Goal: Information Seeking & Learning: Check status

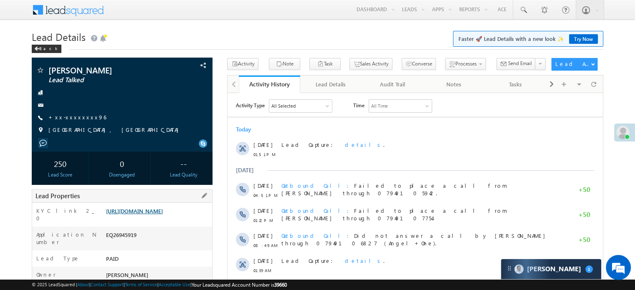
click at [134, 214] on link "https://angelbroking1-pk3em7sa.customui-test.leadsquared.com?leadId=25ad6ad2-68…" at bounding box center [134, 210] width 57 height 7
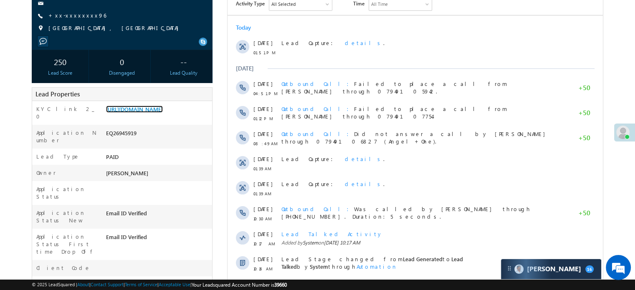
scroll to position [209, 0]
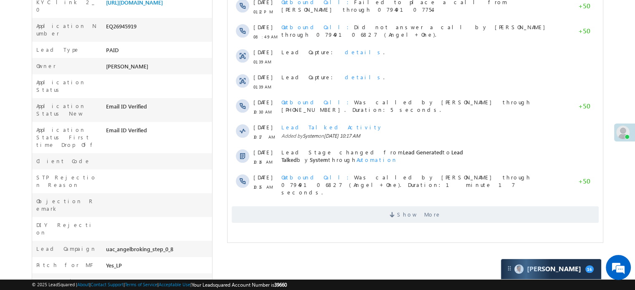
drag, startPoint x: 112, startPoint y: 100, endPoint x: 159, endPoint y: 96, distance: 47.3
click at [159, 102] on div "Email ID Verified" at bounding box center [158, 108] width 108 height 12
click at [187, 122] on div "Application Status First time Drop Off Email ID Verified" at bounding box center [122, 137] width 180 height 31
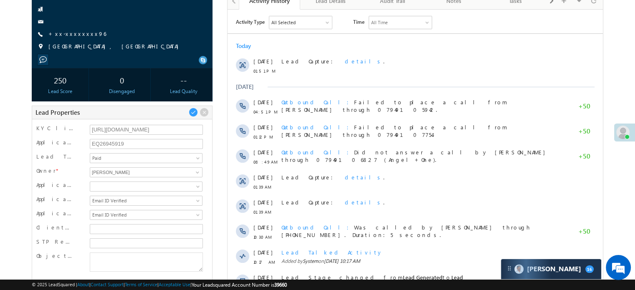
scroll to position [0, 0]
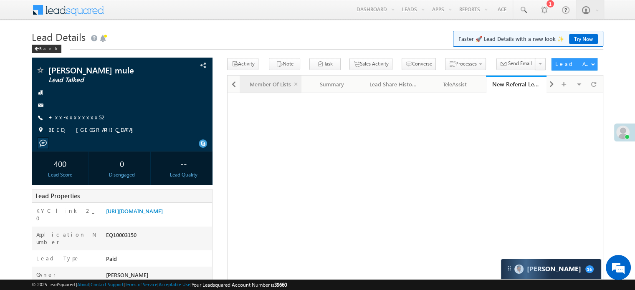
scroll to position [4009, 0]
click at [231, 83] on span at bounding box center [233, 84] width 5 height 15
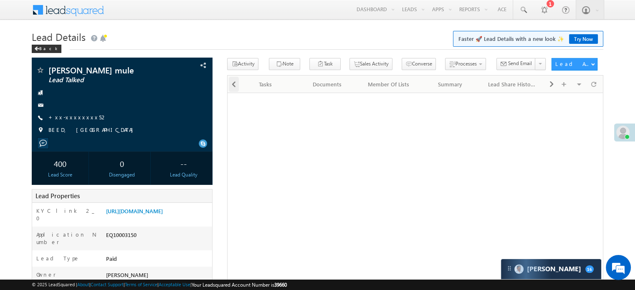
click at [231, 83] on span at bounding box center [233, 84] width 5 height 15
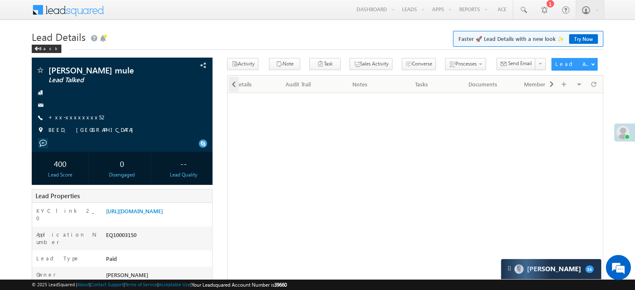
click at [231, 83] on span at bounding box center [233, 84] width 5 height 15
click at [231, 83] on div at bounding box center [232, 84] width 11 height 16
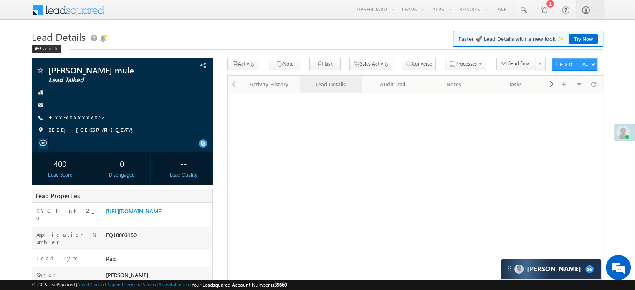
click at [336, 90] on link "Lead Details" at bounding box center [330, 85] width 61 height 18
click at [144, 214] on link "https://angelbroking1-pk3em7sa.customui-test.leadsquared.com?leadId=01424c55-f7…" at bounding box center [134, 210] width 57 height 7
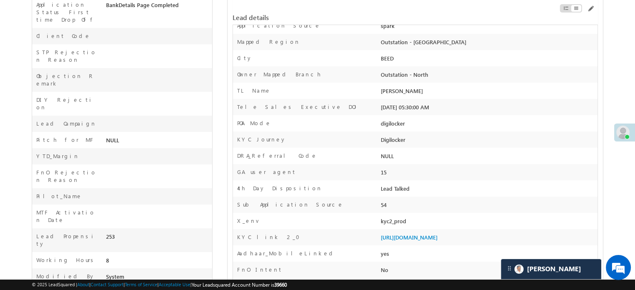
scroll to position [125, 0]
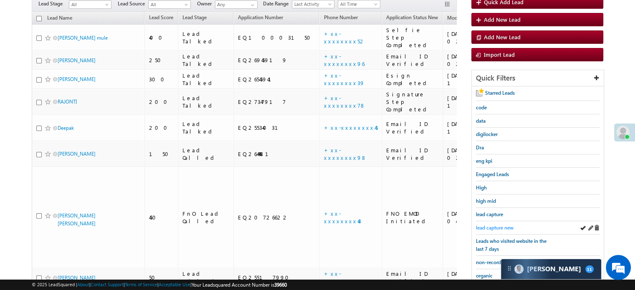
scroll to position [96, 0]
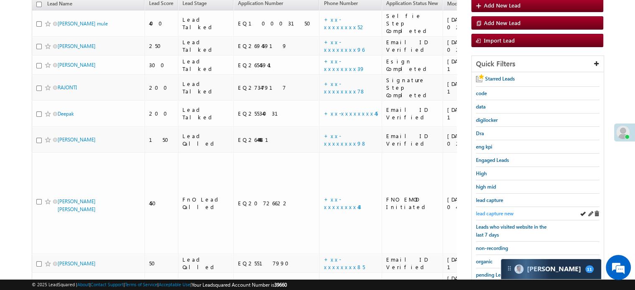
click at [500, 213] on span "lead capture new" at bounding box center [495, 213] width 38 height 6
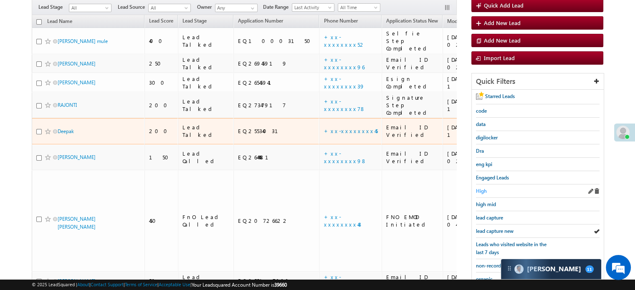
scroll to position [83, 0]
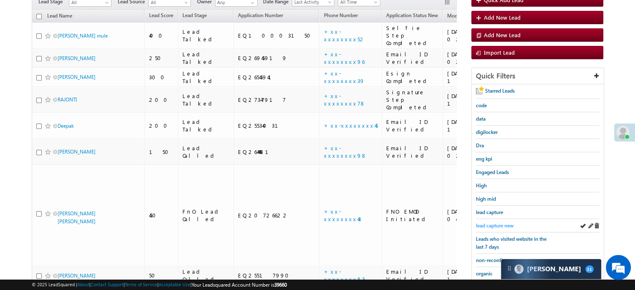
click at [497, 225] on span "lead capture new" at bounding box center [495, 225] width 38 height 6
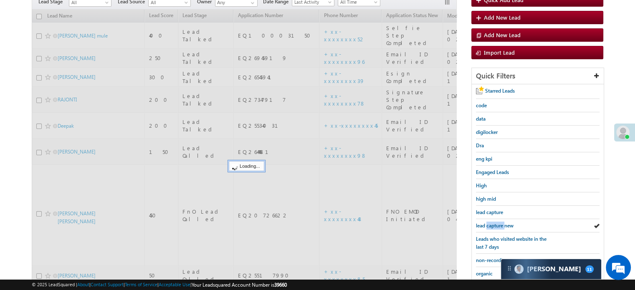
click at [497, 225] on span "lead capture new" at bounding box center [495, 225] width 38 height 6
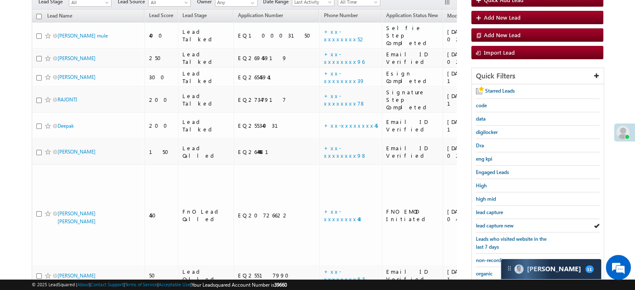
click at [497, 225] on span "lead capture new" at bounding box center [495, 225] width 38 height 6
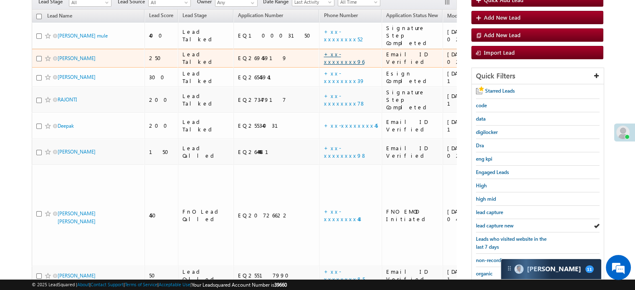
click at [323, 50] on link "+xx-xxxxxxxx96" at bounding box center [343, 57] width 40 height 15
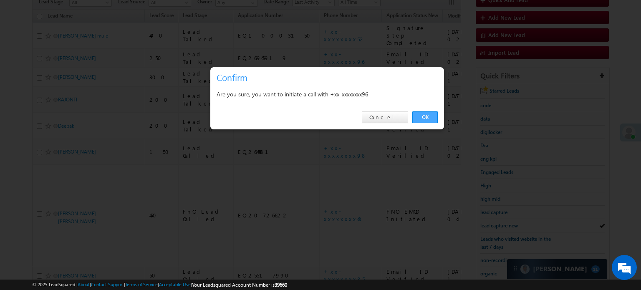
click at [432, 113] on link "OK" at bounding box center [424, 117] width 25 height 12
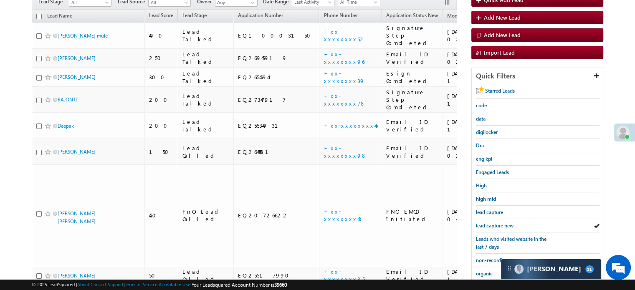
scroll to position [106, 0]
click at [501, 223] on span "lead capture new" at bounding box center [495, 226] width 38 height 6
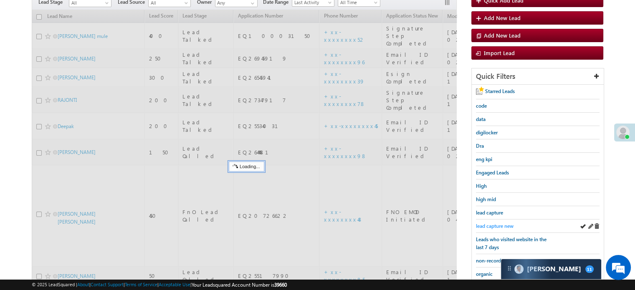
click at [495, 223] on span "lead capture new" at bounding box center [495, 226] width 38 height 6
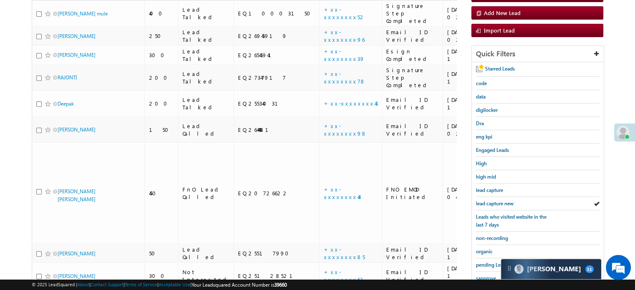
scroll to position [83, 0]
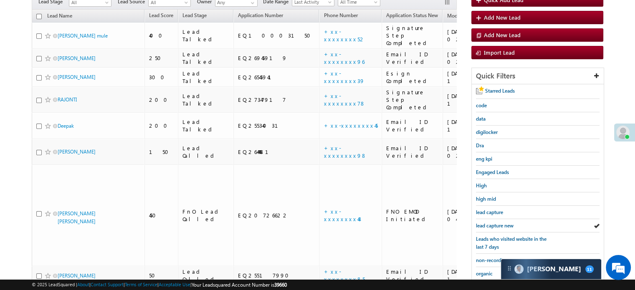
click at [495, 223] on span "lead capture new" at bounding box center [495, 225] width 38 height 6
click at [494, 223] on span "lead capture new" at bounding box center [495, 225] width 38 height 6
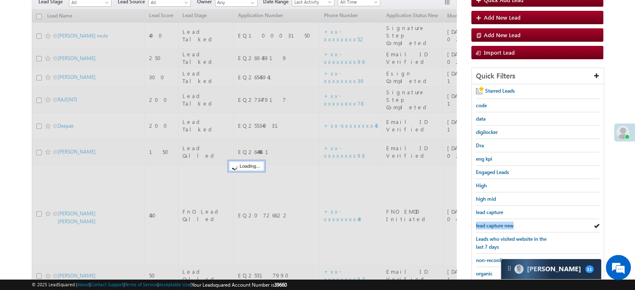
click at [494, 223] on span "lead capture new" at bounding box center [495, 225] width 38 height 6
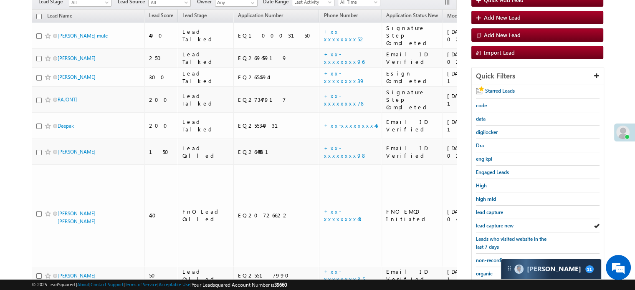
click at [494, 223] on span "lead capture new" at bounding box center [495, 225] width 38 height 6
click at [502, 222] on span "lead capture new" at bounding box center [495, 225] width 38 height 6
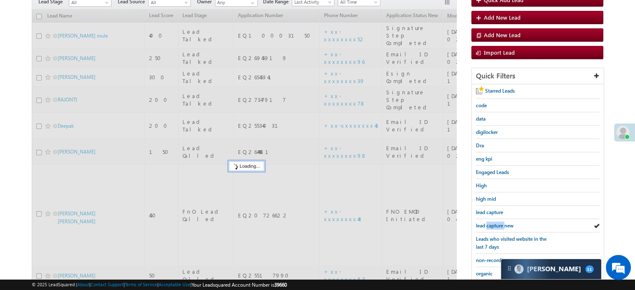
click at [502, 222] on span "lead capture new" at bounding box center [495, 225] width 38 height 6
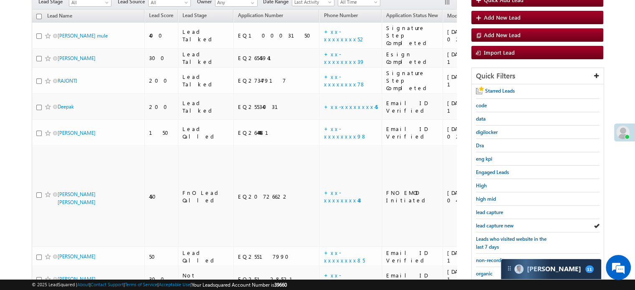
click at [502, 222] on span "lead capture new" at bounding box center [495, 225] width 38 height 6
click at [500, 225] on span "lead capture new" at bounding box center [495, 225] width 38 height 6
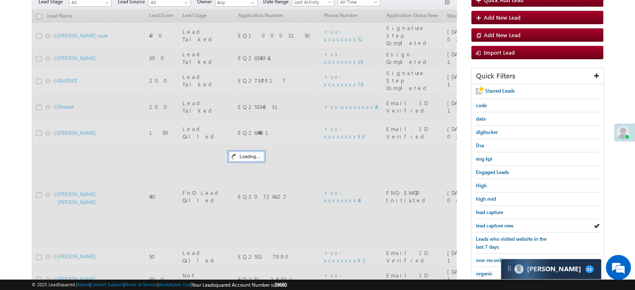
click at [500, 225] on span "lead capture new" at bounding box center [495, 225] width 38 height 6
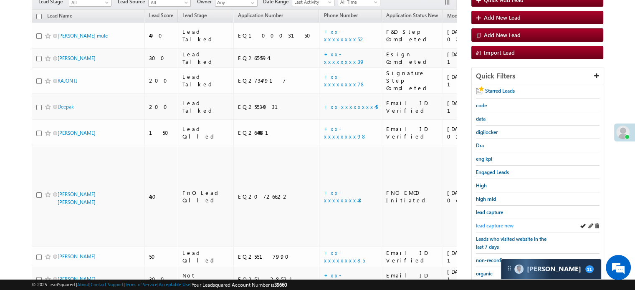
click at [497, 225] on span "lead capture new" at bounding box center [495, 225] width 38 height 6
click at [494, 223] on span "lead capture new" at bounding box center [495, 225] width 38 height 6
click at [496, 222] on span "lead capture new" at bounding box center [495, 225] width 38 height 6
click at [495, 222] on span "lead capture new" at bounding box center [495, 225] width 38 height 6
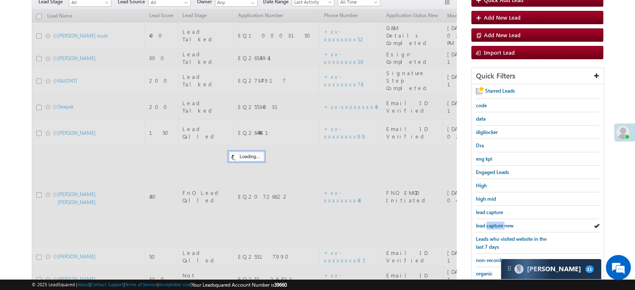
click at [495, 222] on span "lead capture new" at bounding box center [495, 225] width 38 height 6
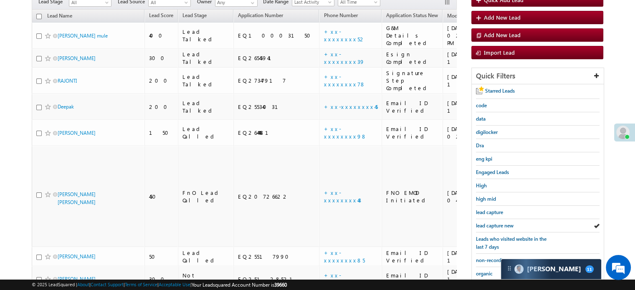
click at [495, 222] on span "lead capture new" at bounding box center [495, 225] width 38 height 6
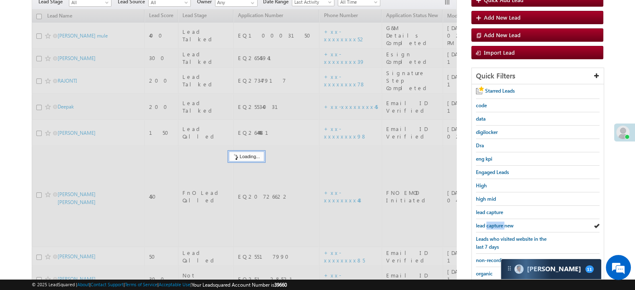
click at [495, 222] on span "lead capture new" at bounding box center [495, 225] width 38 height 6
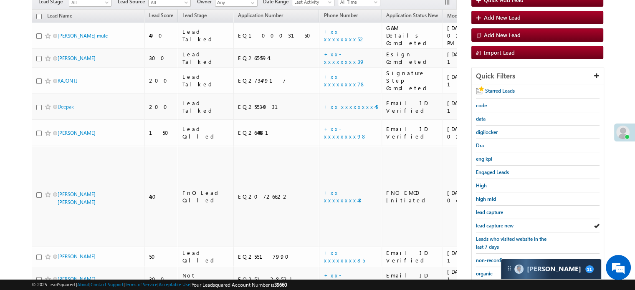
click at [495, 222] on span "lead capture new" at bounding box center [495, 225] width 38 height 6
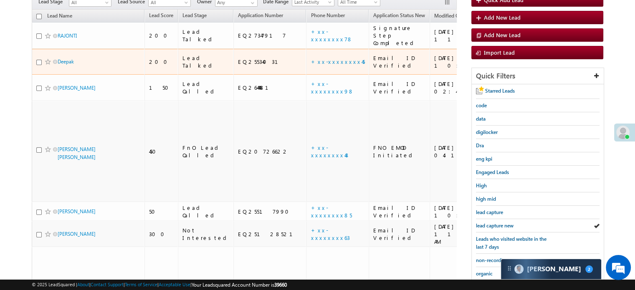
scroll to position [4100, 0]
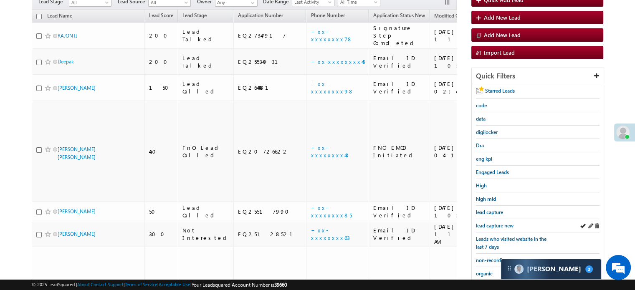
click at [501, 228] on div "lead capture new" at bounding box center [538, 225] width 124 height 13
click at [495, 223] on span "lead capture new" at bounding box center [495, 225] width 38 height 6
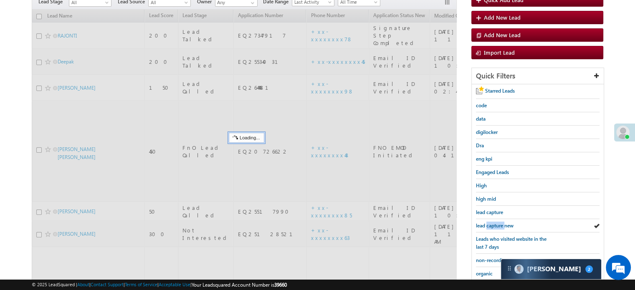
click at [495, 223] on span "lead capture new" at bounding box center [495, 225] width 38 height 6
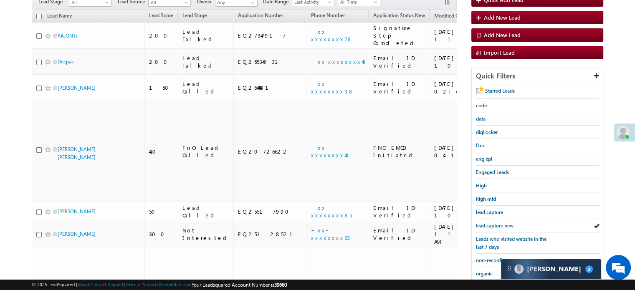
click at [495, 223] on span "lead capture new" at bounding box center [495, 225] width 38 height 6
click at [487, 219] on div "Starred Leads code data digilocker Dra eng kpi Engaged Leads High high mid lead…" at bounding box center [537, 222] width 132 height 276
click at [487, 219] on div "lead capture new" at bounding box center [538, 225] width 124 height 13
click at [493, 222] on span "lead capture new" at bounding box center [495, 225] width 38 height 6
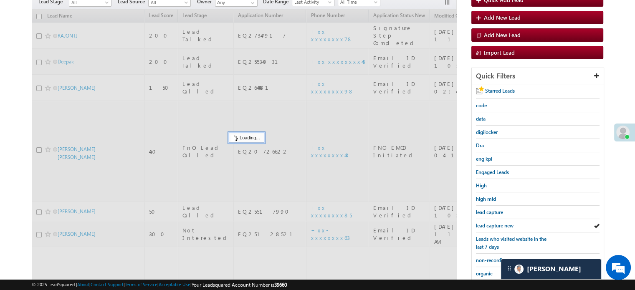
click at [493, 222] on span "lead capture new" at bounding box center [495, 225] width 38 height 6
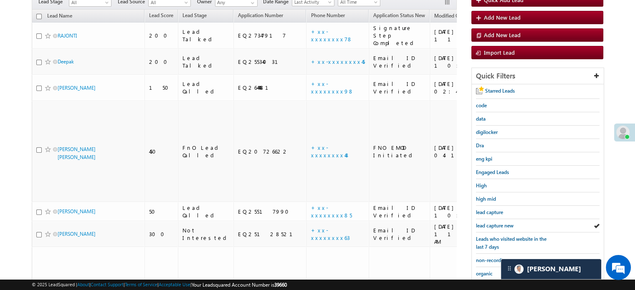
click at [493, 222] on span "lead capture new" at bounding box center [495, 225] width 38 height 6
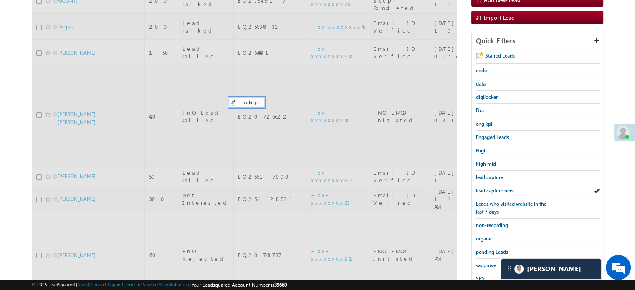
scroll to position [179, 0]
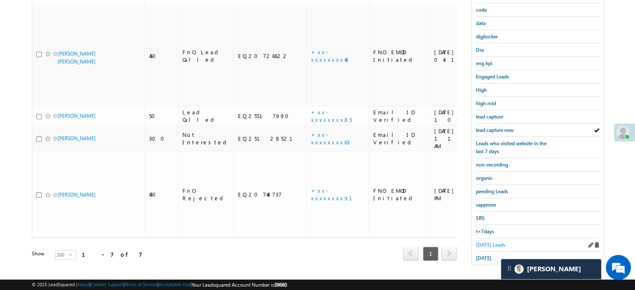
click at [490, 242] on span "[DATE] Leads" at bounding box center [490, 245] width 29 height 6
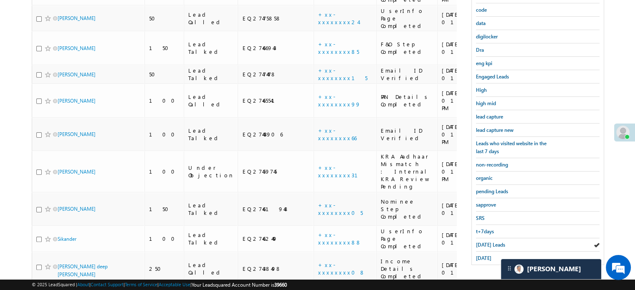
scroll to position [54, 0]
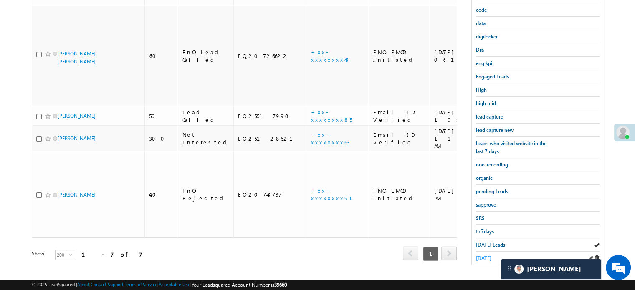
click at [484, 255] on span "[DATE]" at bounding box center [483, 258] width 15 height 6
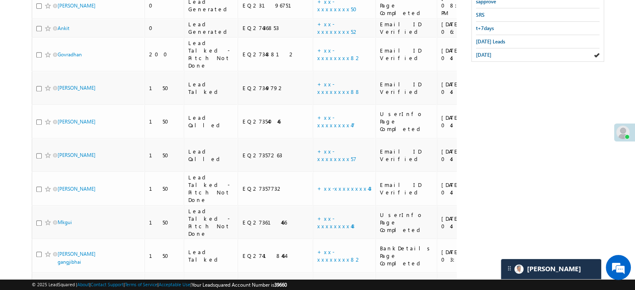
scroll to position [299, 0]
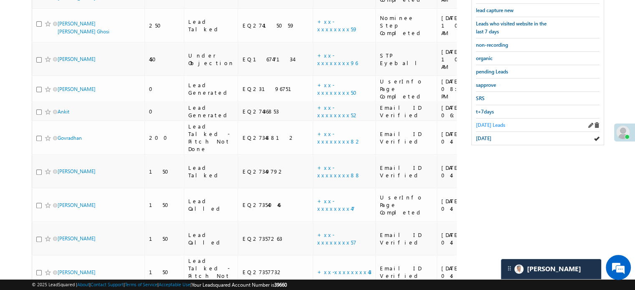
click at [484, 122] on span "[DATE] Leads" at bounding box center [490, 125] width 29 height 6
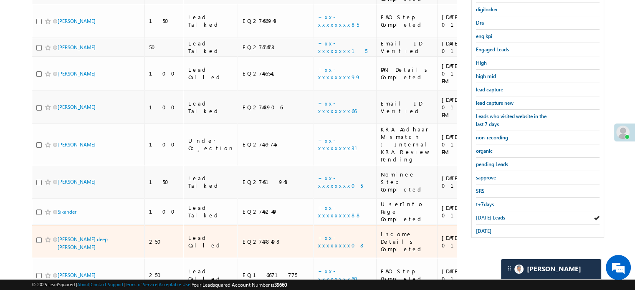
scroll to position [268, 0]
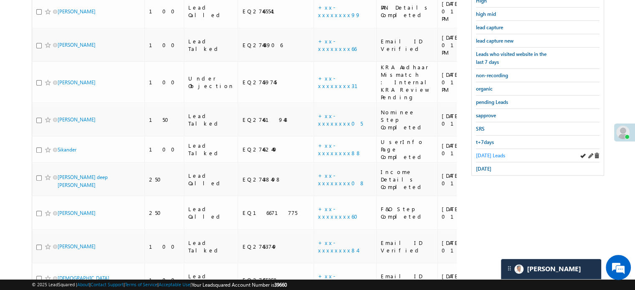
click at [484, 152] on span "[DATE] Leads" at bounding box center [490, 155] width 29 height 6
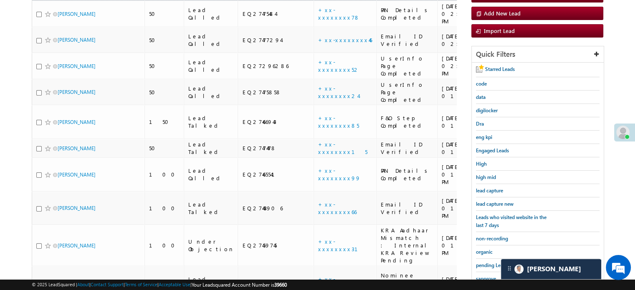
scroll to position [143, 0]
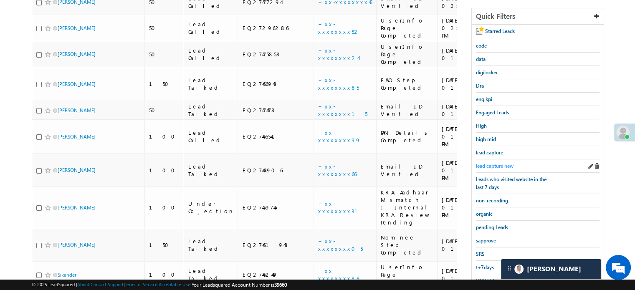
click at [497, 163] on span "lead capture new" at bounding box center [495, 166] width 38 height 6
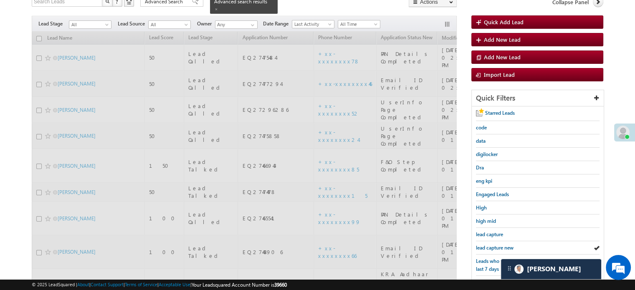
scroll to position [60, 0]
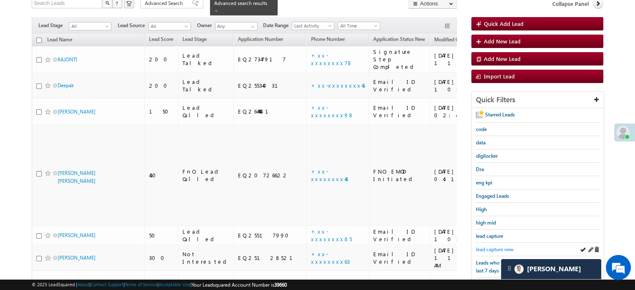
click at [494, 246] on span "lead capture new" at bounding box center [495, 249] width 38 height 6
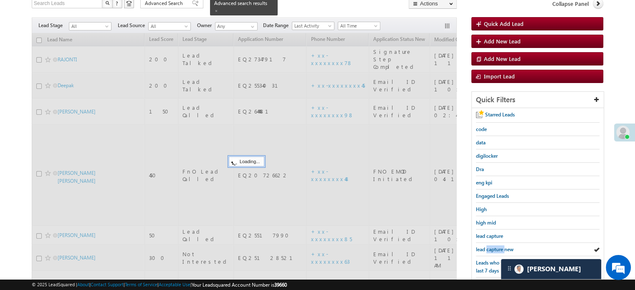
click at [494, 246] on span "lead capture new" at bounding box center [495, 249] width 38 height 6
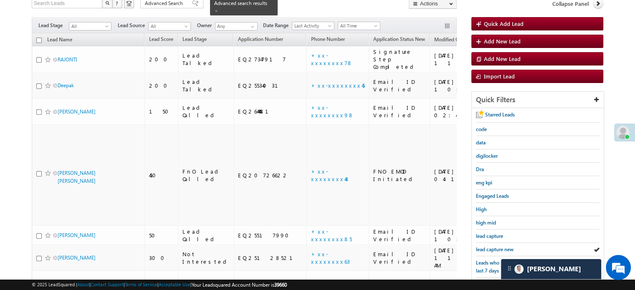
click at [494, 246] on span "lead capture new" at bounding box center [495, 249] width 38 height 6
click at [504, 248] on span "lead capture new" at bounding box center [495, 249] width 38 height 6
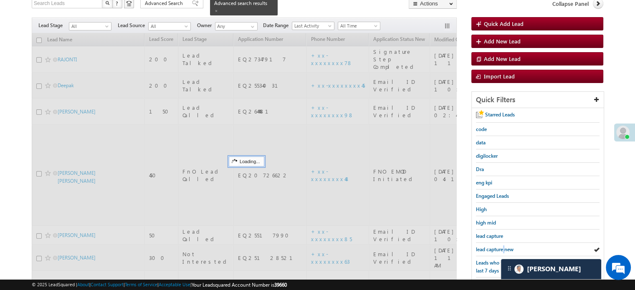
click at [504, 248] on span "lead capture new" at bounding box center [495, 249] width 38 height 6
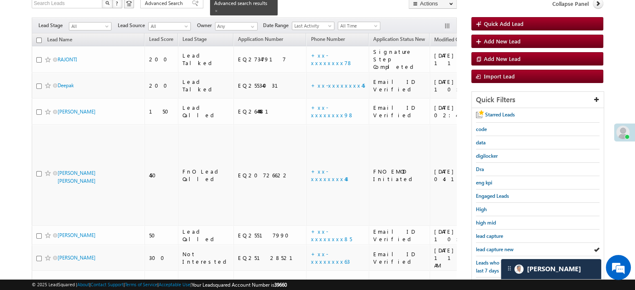
click at [504, 248] on span "lead capture new" at bounding box center [495, 249] width 38 height 6
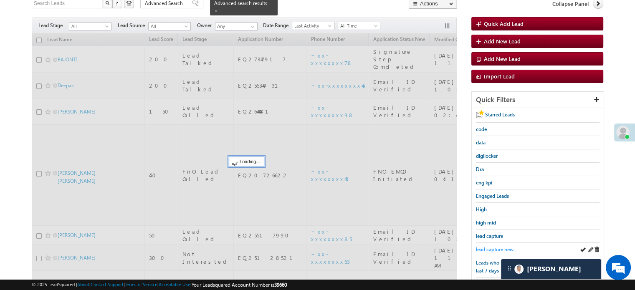
click at [497, 246] on span "lead capture new" at bounding box center [495, 249] width 38 height 6
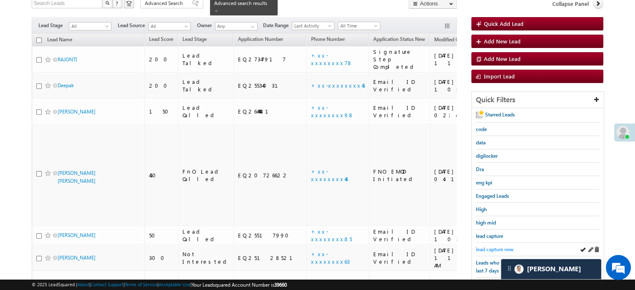
click at [483, 246] on span "lead capture new" at bounding box center [495, 249] width 38 height 6
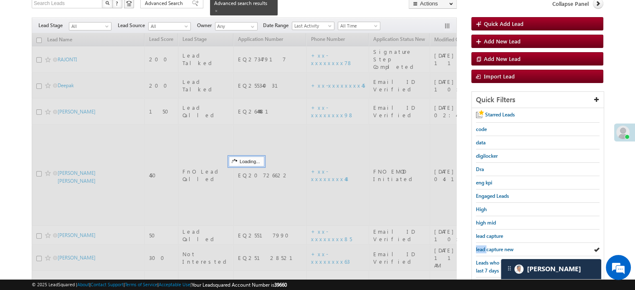
click at [483, 246] on span "lead capture new" at bounding box center [495, 249] width 38 height 6
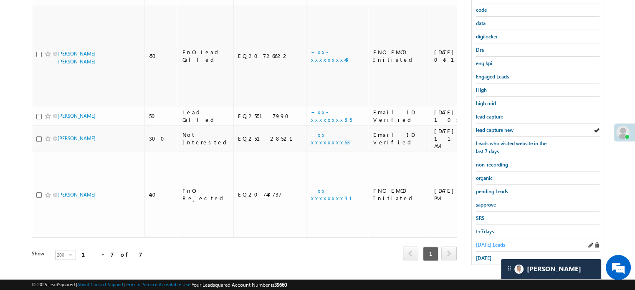
click at [492, 242] on span "[DATE] Leads" at bounding box center [490, 245] width 29 height 6
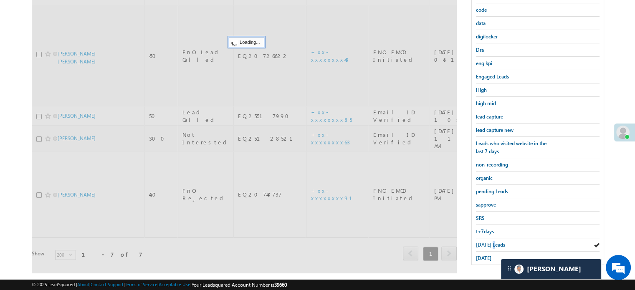
click at [492, 242] on span "[DATE] Leads" at bounding box center [490, 245] width 29 height 6
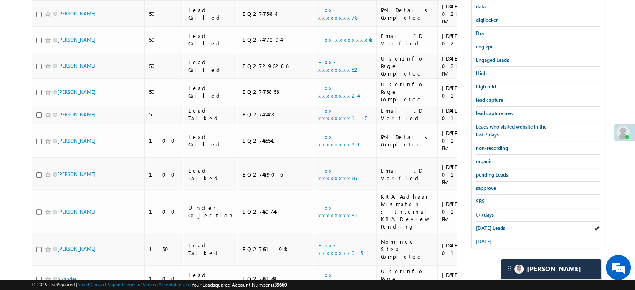
scroll to position [120, 0]
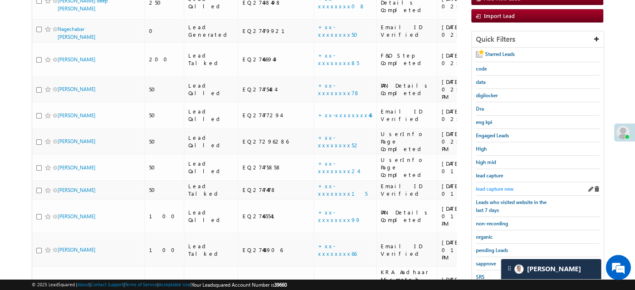
click at [501, 186] on span "lead capture new" at bounding box center [495, 189] width 38 height 6
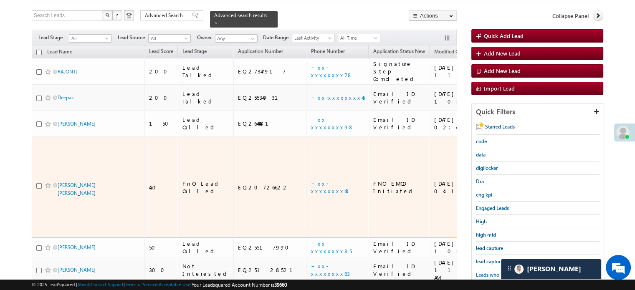
scroll to position [83, 0]
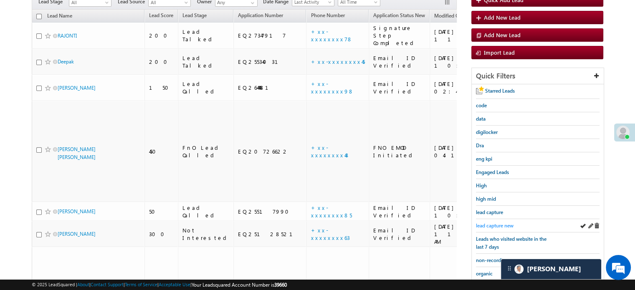
click at [487, 222] on span "lead capture new" at bounding box center [495, 225] width 38 height 6
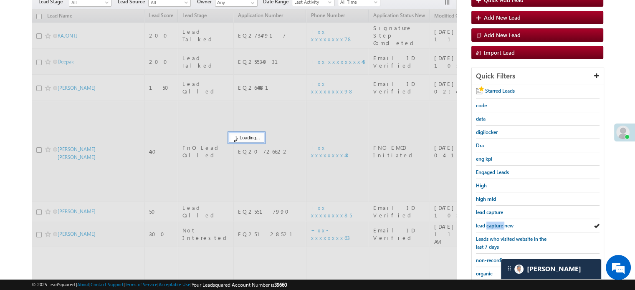
click at [487, 222] on span "lead capture new" at bounding box center [495, 225] width 38 height 6
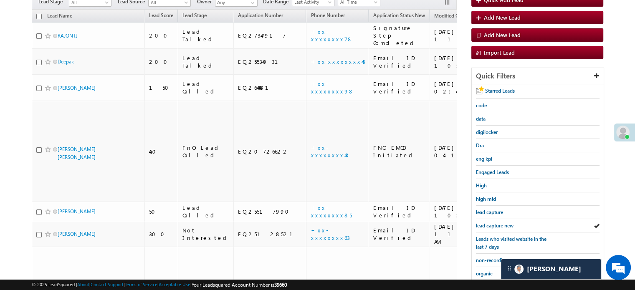
click at [487, 222] on span "lead capture new" at bounding box center [495, 225] width 38 height 6
click at [498, 227] on div "lead capture new" at bounding box center [538, 225] width 124 height 13
click at [497, 222] on span "lead capture new" at bounding box center [495, 225] width 38 height 6
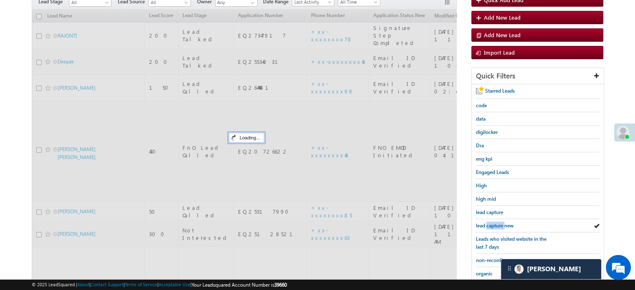
click at [497, 222] on span "lead capture new" at bounding box center [495, 225] width 38 height 6
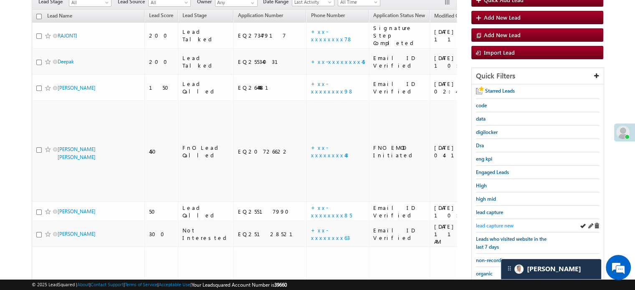
click at [497, 222] on span "lead capture new" at bounding box center [495, 225] width 38 height 6
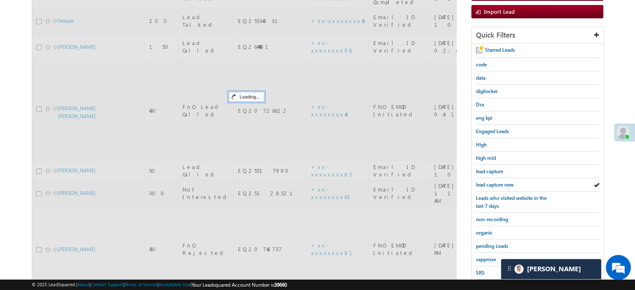
scroll to position [179, 0]
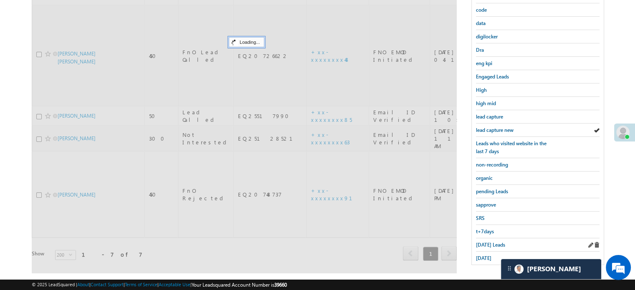
click at [487, 245] on div "[DATE] Leads" at bounding box center [538, 244] width 124 height 13
click at [489, 242] on span "[DATE] Leads" at bounding box center [490, 245] width 29 height 6
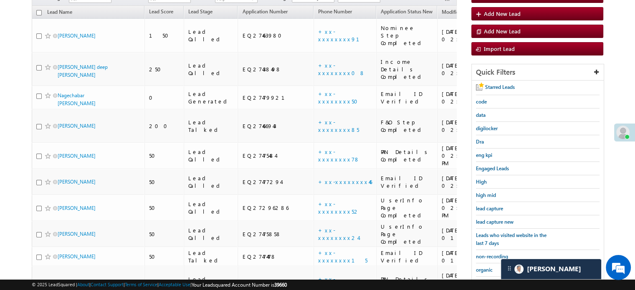
scroll to position [86, 0]
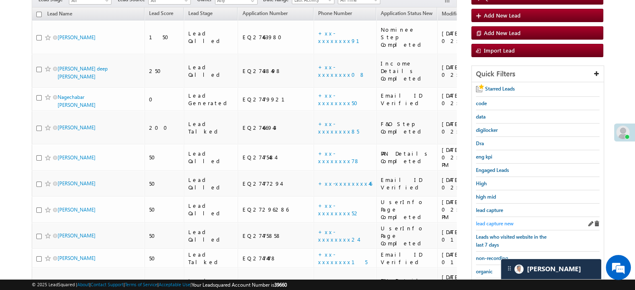
click at [494, 222] on span "lead capture new" at bounding box center [495, 223] width 38 height 6
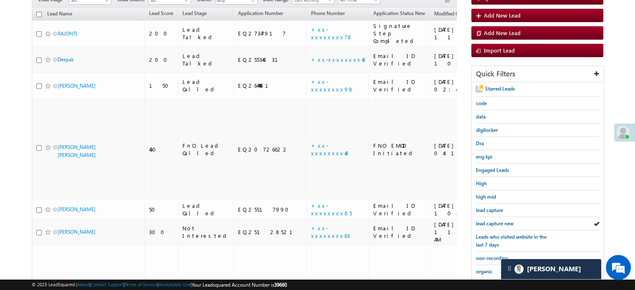
click at [494, 222] on span "lead capture new" at bounding box center [495, 223] width 38 height 6
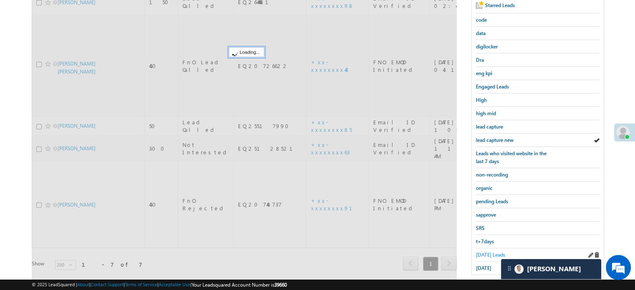
click at [485, 252] on span "[DATE] Leads" at bounding box center [490, 255] width 29 height 6
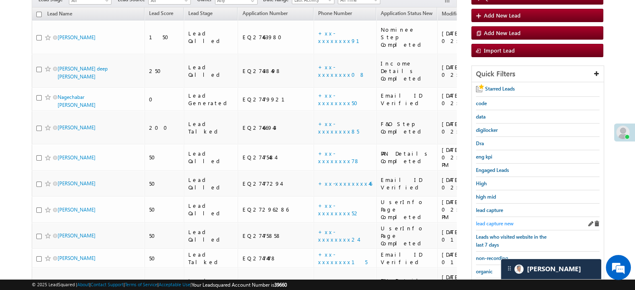
click at [482, 220] on span "lead capture new" at bounding box center [495, 223] width 38 height 6
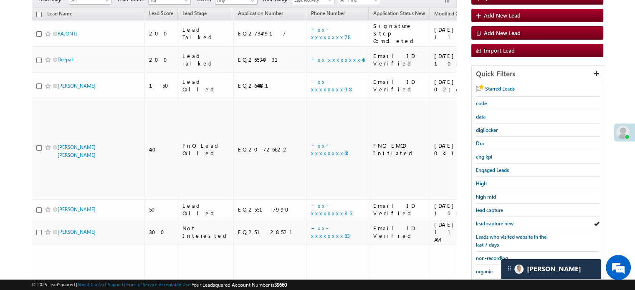
click at [482, 220] on span "lead capture new" at bounding box center [495, 223] width 38 height 6
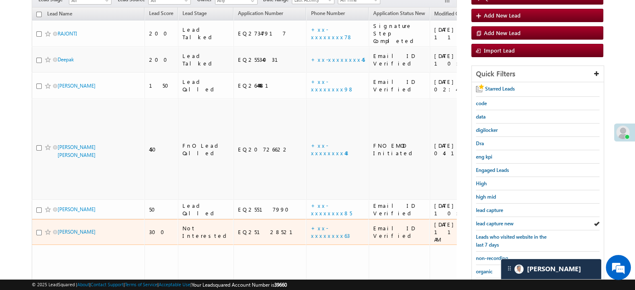
scroll to position [169, 0]
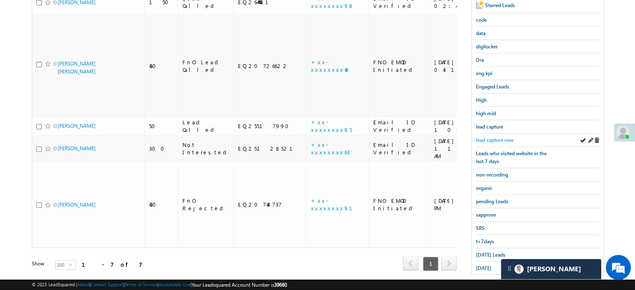
click at [492, 139] on span "lead capture new" at bounding box center [495, 140] width 38 height 6
click at [498, 137] on span "lead capture new" at bounding box center [495, 140] width 38 height 6
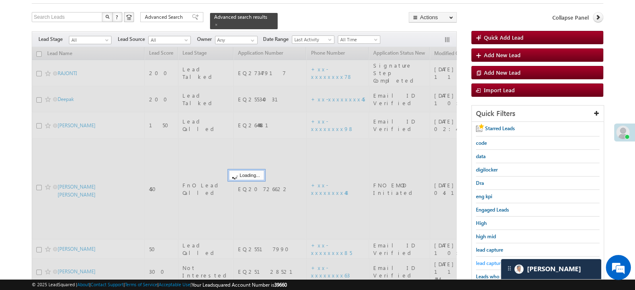
scroll to position [44, 0]
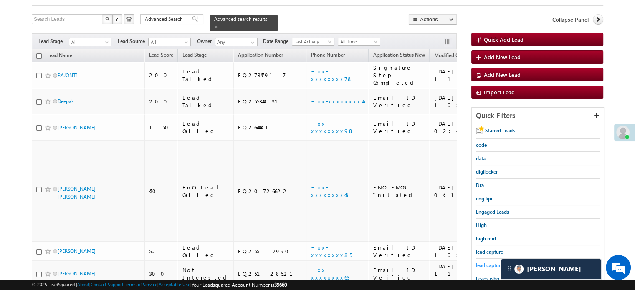
click at [486, 262] on span "lead capture new" at bounding box center [495, 265] width 38 height 6
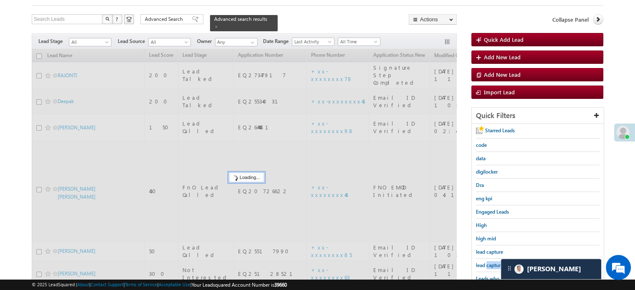
click at [486, 262] on span "lead capture new" at bounding box center [495, 265] width 38 height 6
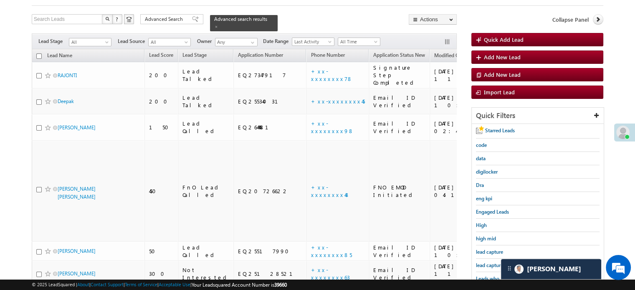
click at [486, 262] on span "lead capture new" at bounding box center [495, 265] width 38 height 6
click at [490, 265] on span "lead capture new" at bounding box center [495, 265] width 38 height 6
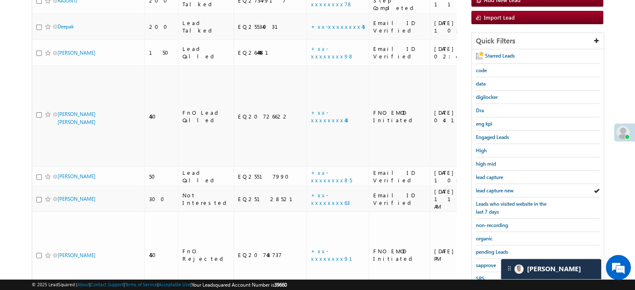
scroll to position [169, 0]
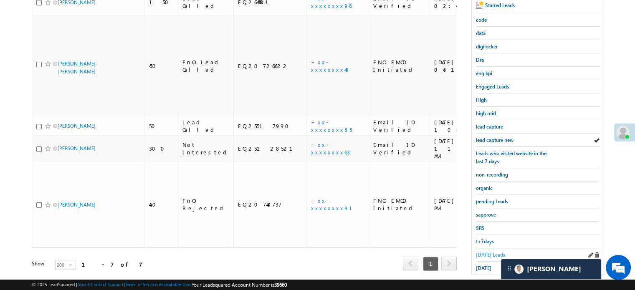
click at [487, 252] on span "[DATE] Leads" at bounding box center [490, 255] width 29 height 6
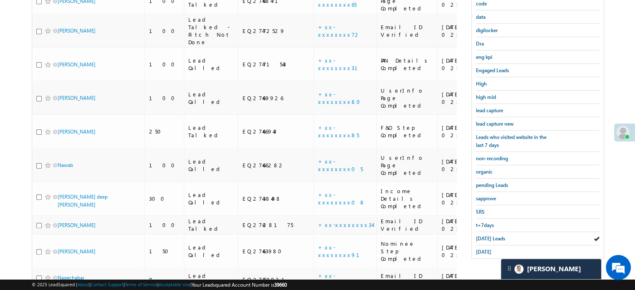
scroll to position [167, 0]
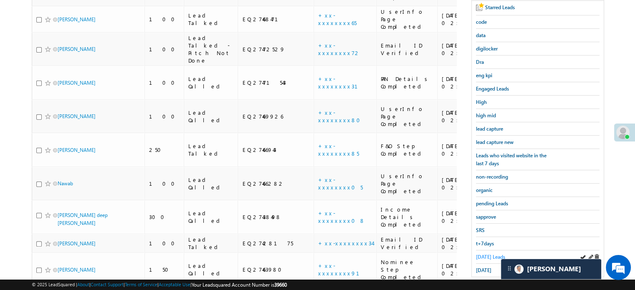
click at [491, 254] on span "[DATE] Leads" at bounding box center [490, 257] width 29 height 6
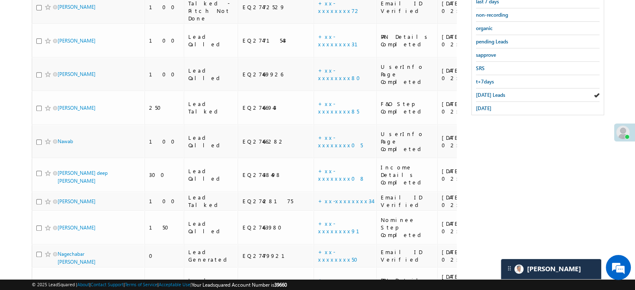
scroll to position [328, 0]
click at [484, 106] on span "[DATE]" at bounding box center [483, 109] width 15 height 6
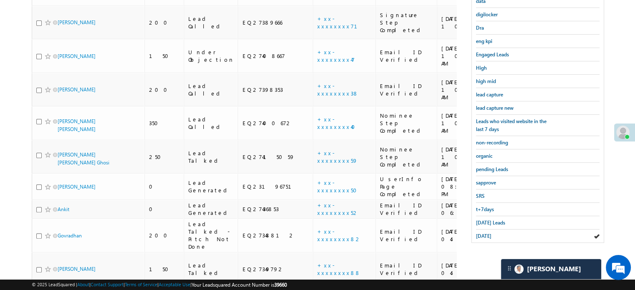
scroll to position [132, 0]
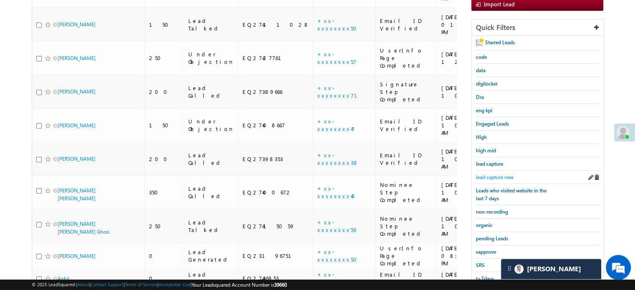
click at [501, 174] on span "lead capture new" at bounding box center [495, 177] width 38 height 6
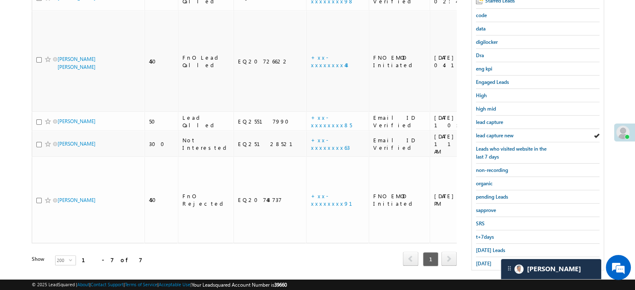
scroll to position [179, 0]
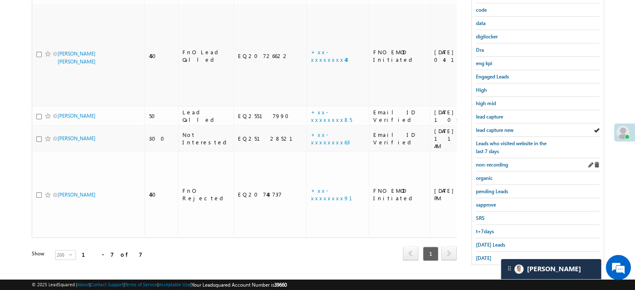
click at [497, 166] on div "non-recording" at bounding box center [538, 164] width 124 height 13
click at [497, 164] on span "non-recording" at bounding box center [492, 164] width 32 height 6
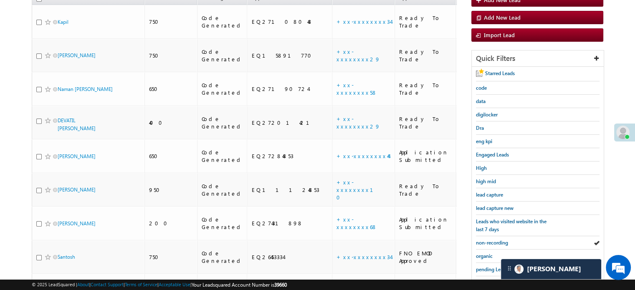
scroll to position [84, 0]
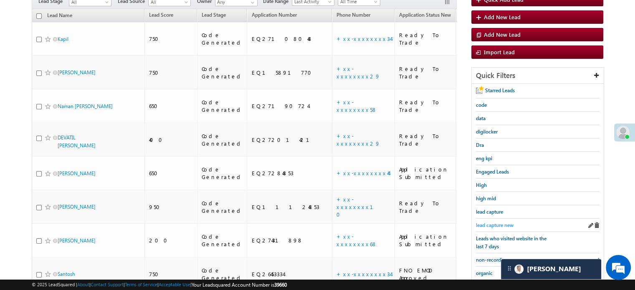
click at [480, 222] on span "lead capture new" at bounding box center [495, 225] width 38 height 6
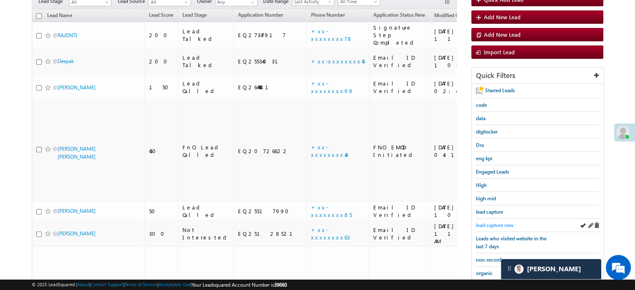
click at [480, 222] on span "lead capture new" at bounding box center [495, 225] width 38 height 6
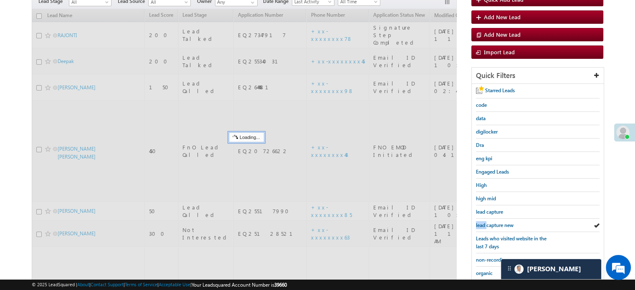
click at [480, 222] on span "lead capture new" at bounding box center [495, 225] width 38 height 6
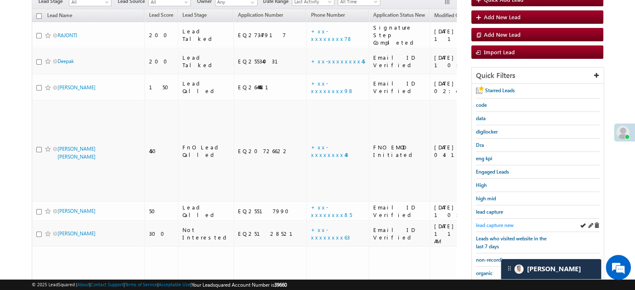
click at [490, 222] on span "lead capture new" at bounding box center [495, 225] width 38 height 6
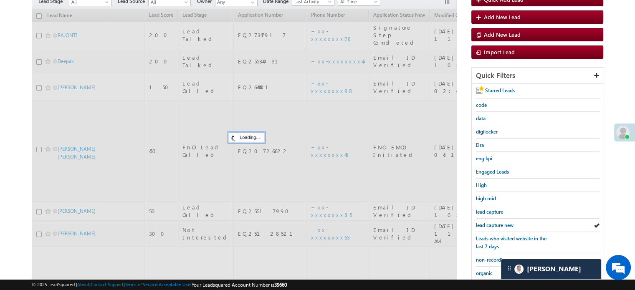
click at [490, 222] on span "lead capture new" at bounding box center [495, 225] width 38 height 6
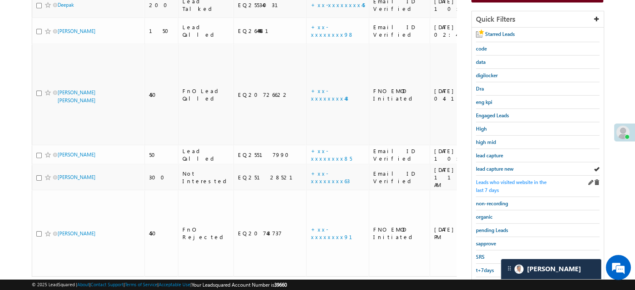
scroll to position [179, 0]
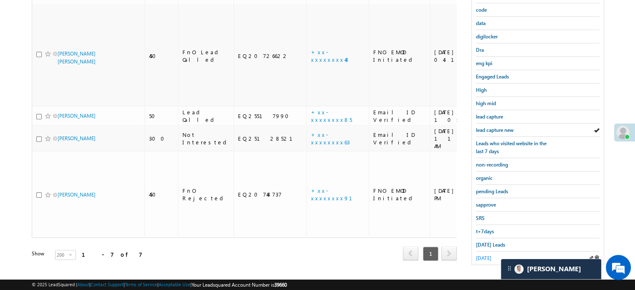
click at [479, 257] on link "[DATE]" at bounding box center [483, 258] width 15 height 8
click at [489, 238] on div "[DATE] Leads" at bounding box center [538, 244] width 124 height 13
click at [484, 243] on span "[DATE] Leads" at bounding box center [490, 245] width 29 height 6
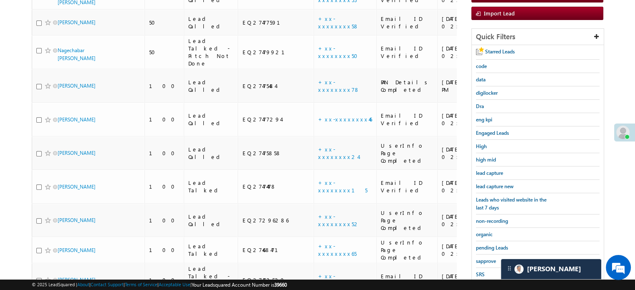
scroll to position [112, 0]
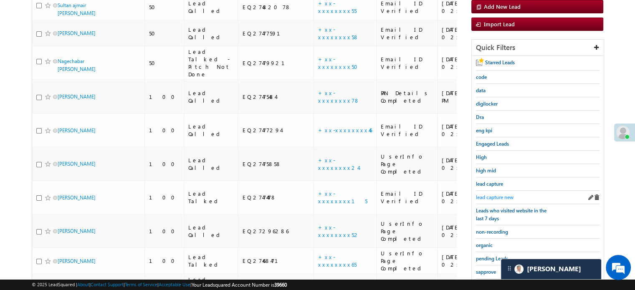
click at [490, 196] on span "lead capture new" at bounding box center [495, 197] width 38 height 6
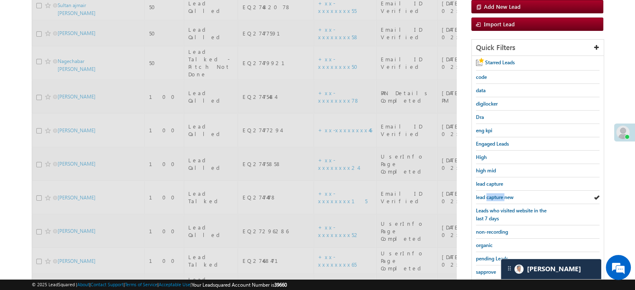
click at [490, 196] on span "lead capture new" at bounding box center [495, 197] width 38 height 6
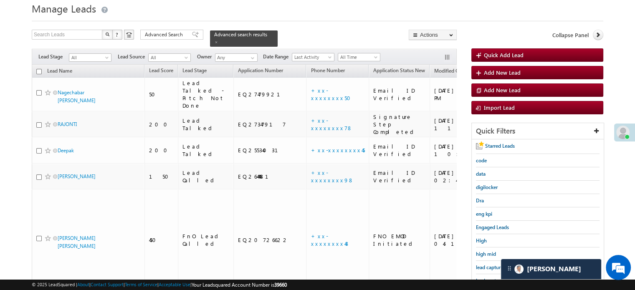
scroll to position [179, 0]
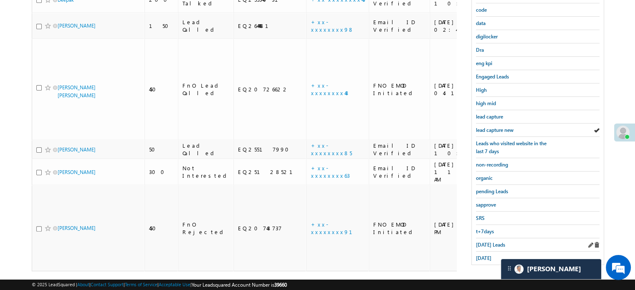
click at [487, 238] on div "[DATE] Leads" at bounding box center [538, 244] width 124 height 13
click at [487, 242] on span "[DATE] Leads" at bounding box center [490, 245] width 29 height 6
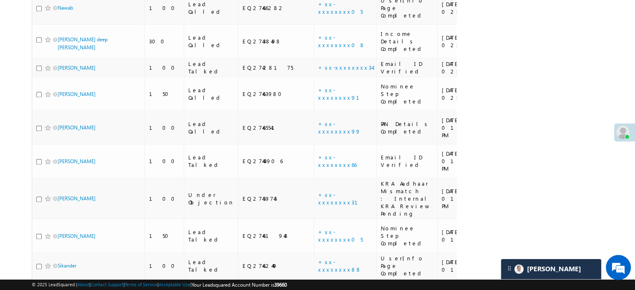
scroll to position [237, 0]
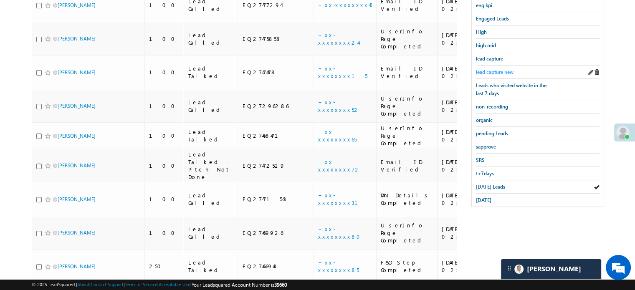
click at [487, 69] on span "lead capture new" at bounding box center [495, 72] width 38 height 6
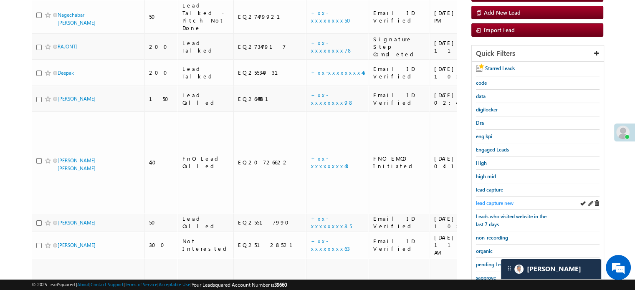
scroll to position [154, 0]
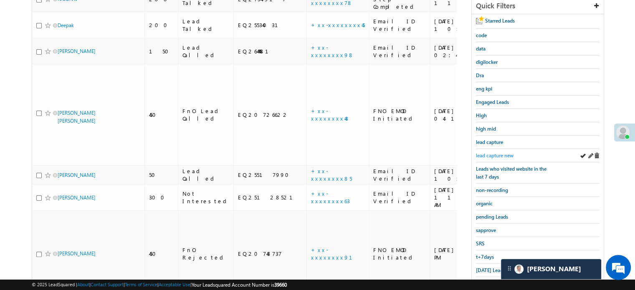
click at [502, 152] on span "lead capture new" at bounding box center [495, 155] width 38 height 6
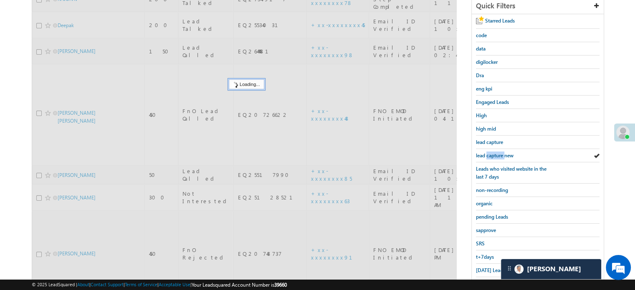
click at [502, 152] on span "lead capture new" at bounding box center [495, 155] width 38 height 6
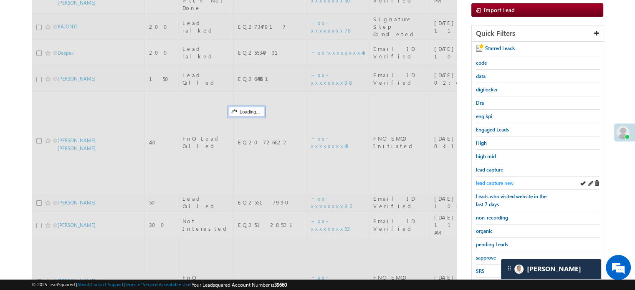
scroll to position [112, 0]
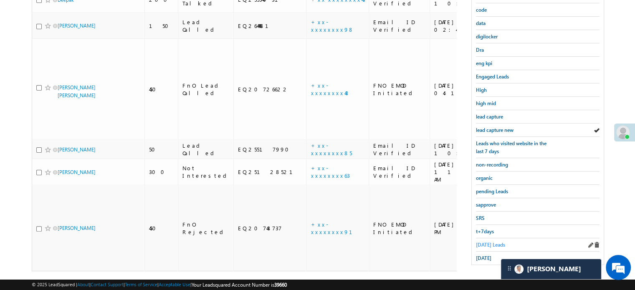
click at [497, 242] on span "[DATE] Leads" at bounding box center [490, 245] width 29 height 6
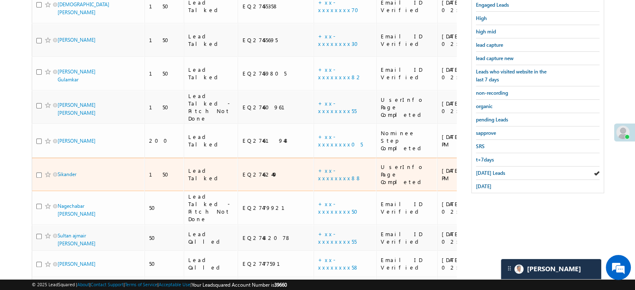
scroll to position [84, 0]
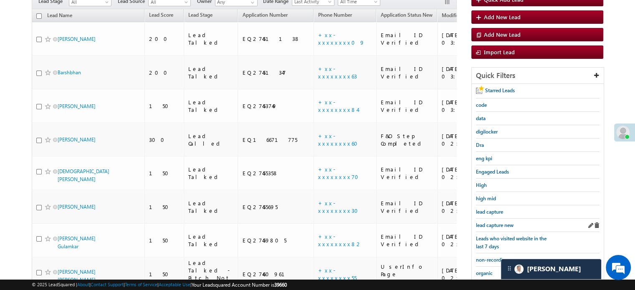
click at [496, 219] on div "lead capture new" at bounding box center [538, 225] width 124 height 13
click at [496, 222] on span "lead capture new" at bounding box center [495, 225] width 38 height 6
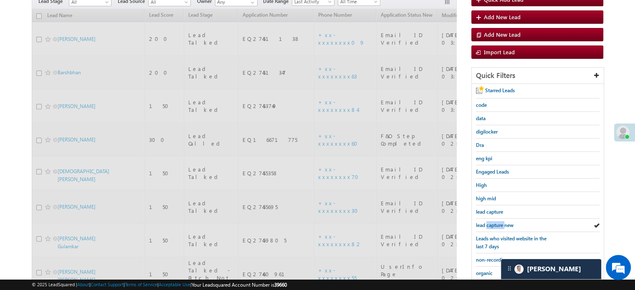
click at [496, 222] on span "lead capture new" at bounding box center [495, 225] width 38 height 6
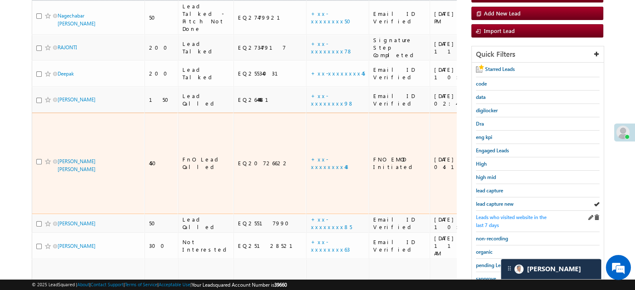
scroll to position [125, 0]
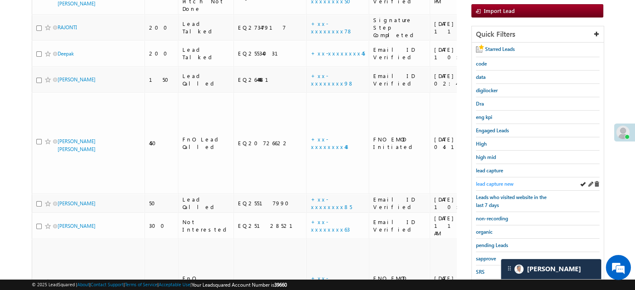
click at [504, 181] on span "lead capture new" at bounding box center [495, 184] width 38 height 6
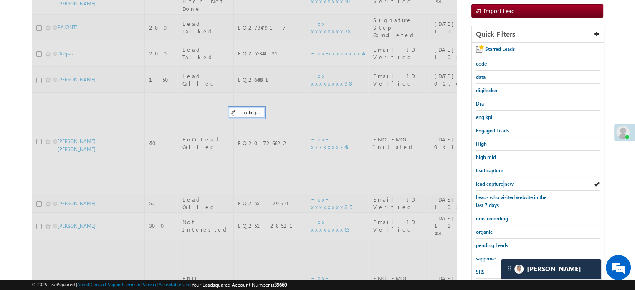
click at [504, 181] on span "lead capture new" at bounding box center [495, 184] width 38 height 6
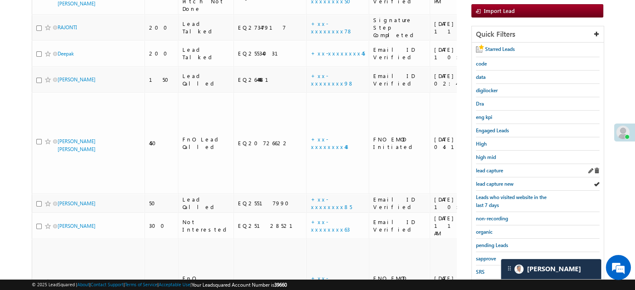
click at [494, 174] on div "lead capture" at bounding box center [538, 170] width 124 height 13
click at [496, 177] on div "lead capture new" at bounding box center [538, 183] width 124 height 13
click at [496, 182] on span "lead capture new" at bounding box center [495, 184] width 38 height 6
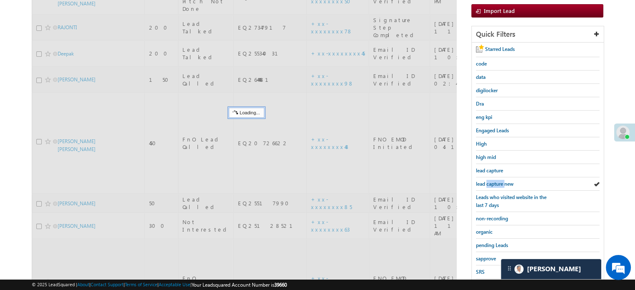
click at [496, 182] on span "lead capture new" at bounding box center [495, 184] width 38 height 6
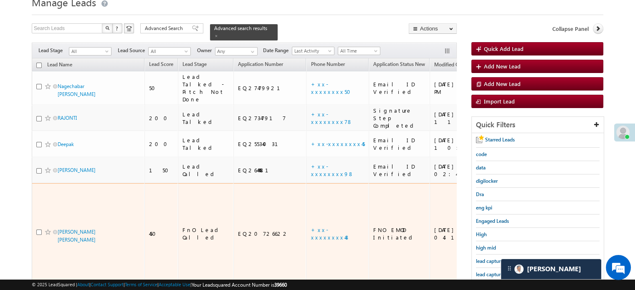
scroll to position [83, 0]
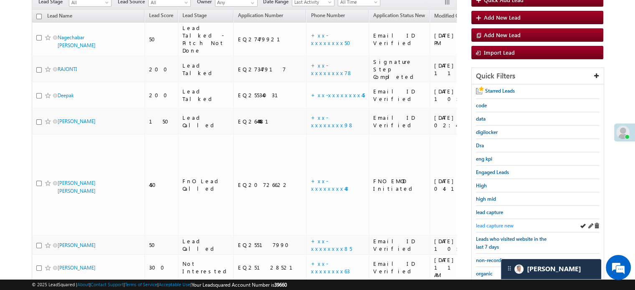
click at [491, 223] on span "lead capture new" at bounding box center [495, 225] width 38 height 6
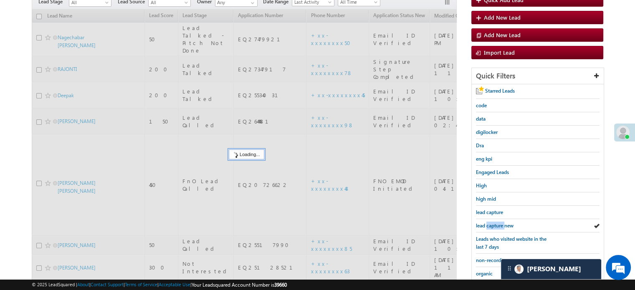
click at [491, 223] on span "lead capture new" at bounding box center [495, 225] width 38 height 6
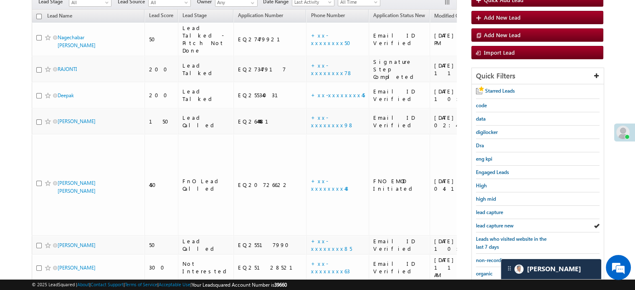
click at [491, 223] on span "lead capture new" at bounding box center [495, 225] width 38 height 6
click at [500, 227] on span "lead capture new" at bounding box center [495, 225] width 38 height 6
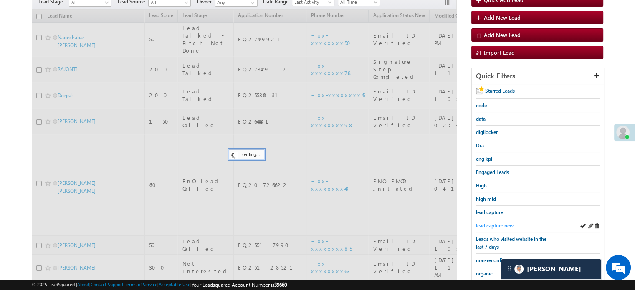
click at [494, 226] on span "lead capture new" at bounding box center [495, 225] width 38 height 6
click at [493, 225] on span "lead capture new" at bounding box center [495, 225] width 38 height 6
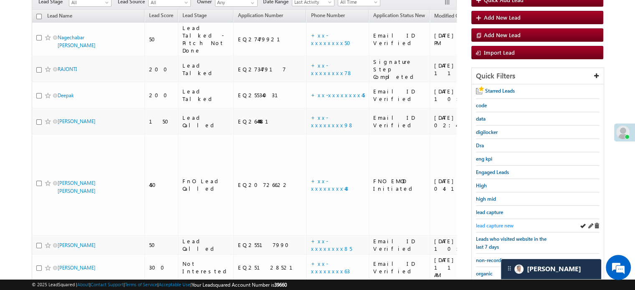
click at [490, 222] on span "lead capture new" at bounding box center [495, 225] width 38 height 6
click at [497, 227] on link "lead capture new" at bounding box center [495, 226] width 38 height 8
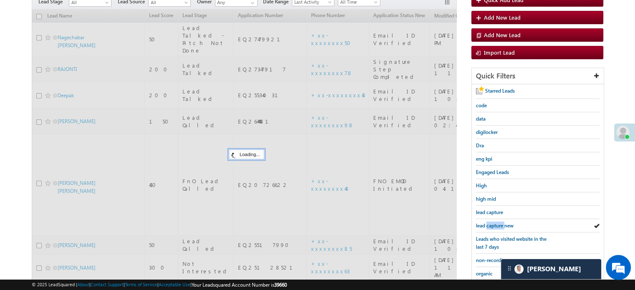
click at [497, 227] on link "lead capture new" at bounding box center [495, 226] width 38 height 8
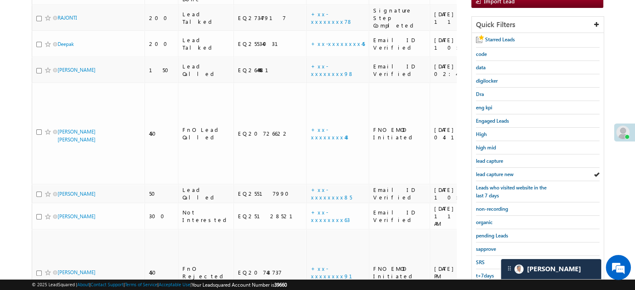
scroll to position [179, 0]
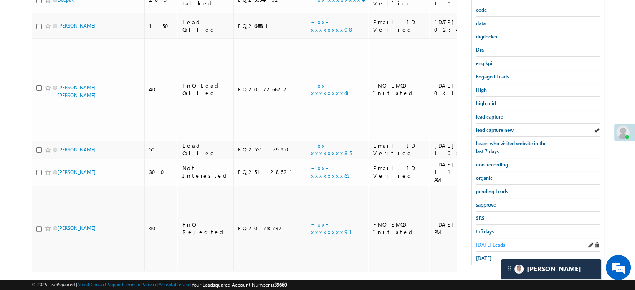
click at [477, 243] on span "[DATE] Leads" at bounding box center [490, 245] width 29 height 6
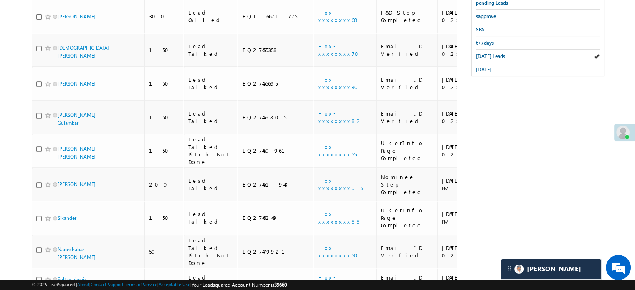
scroll to position [242, 0]
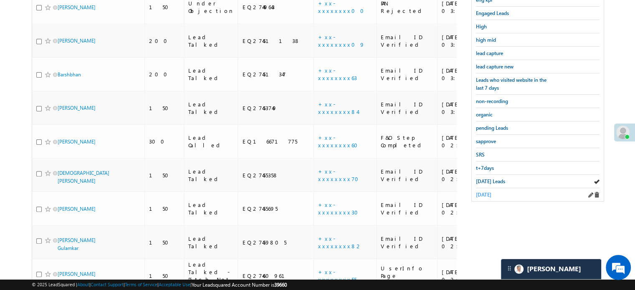
click at [491, 193] on span "[DATE]" at bounding box center [483, 195] width 15 height 6
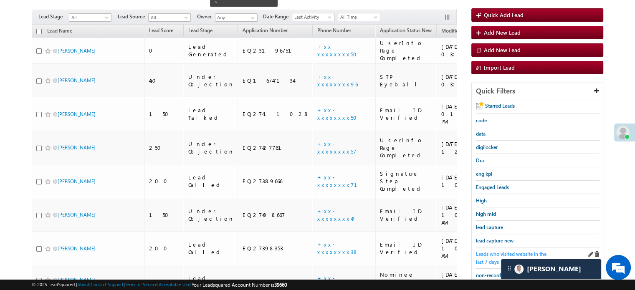
scroll to position [83, 0]
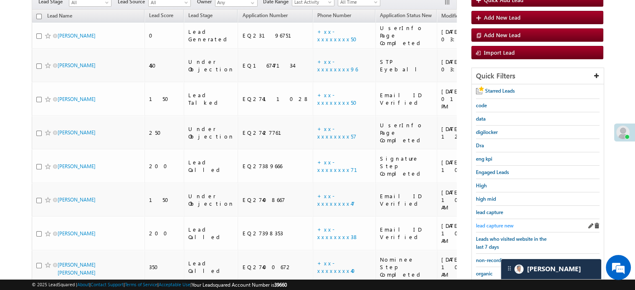
click at [496, 223] on span "lead capture new" at bounding box center [495, 225] width 38 height 6
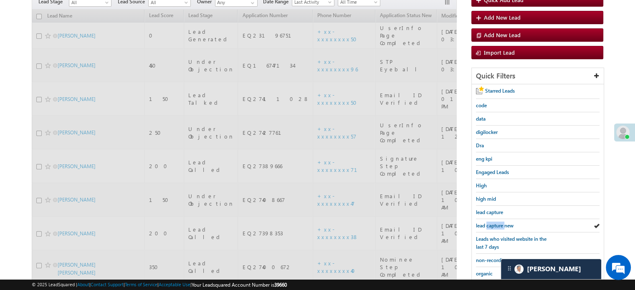
click at [496, 223] on span "lead capture new" at bounding box center [495, 225] width 38 height 6
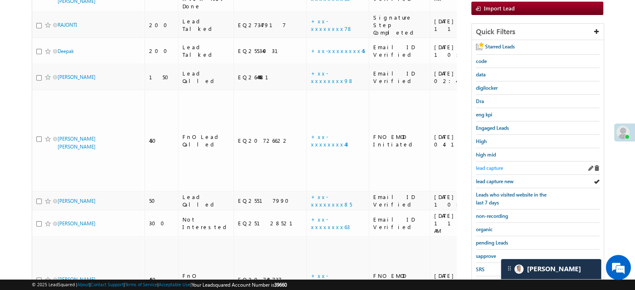
scroll to position [96, 0]
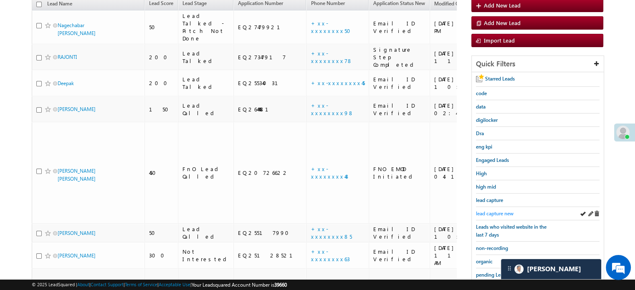
click at [500, 210] on span "lead capture new" at bounding box center [495, 213] width 38 height 6
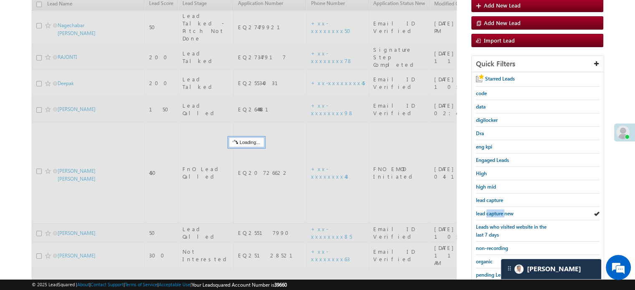
click at [499, 210] on span "lead capture new" at bounding box center [495, 213] width 38 height 6
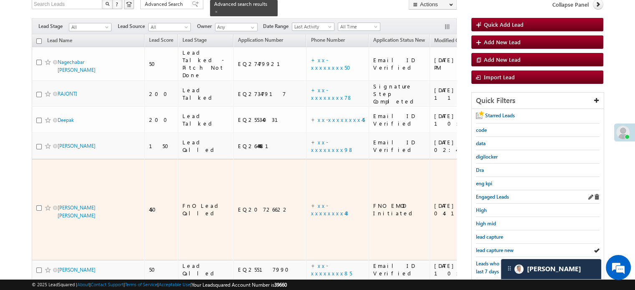
scroll to position [83, 0]
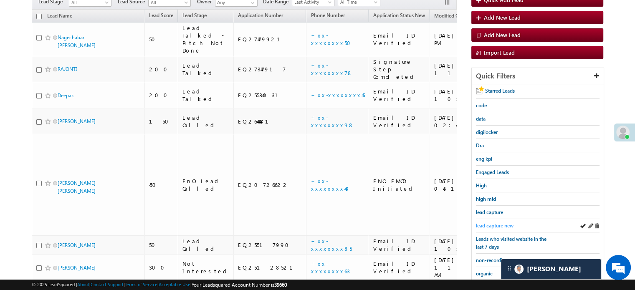
click at [494, 222] on span "lead capture new" at bounding box center [495, 225] width 38 height 6
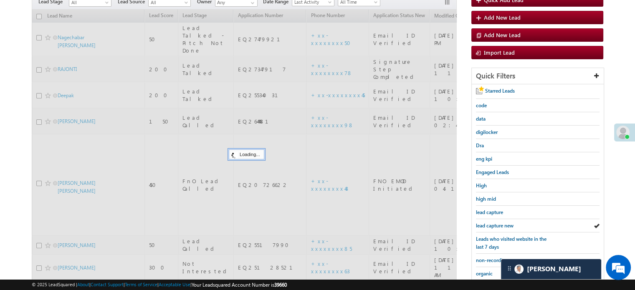
click at [491, 225] on span "lead capture new" at bounding box center [495, 225] width 38 height 6
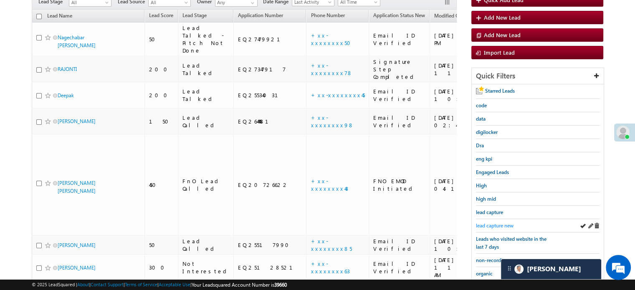
click at [493, 223] on span "lead capture new" at bounding box center [495, 225] width 38 height 6
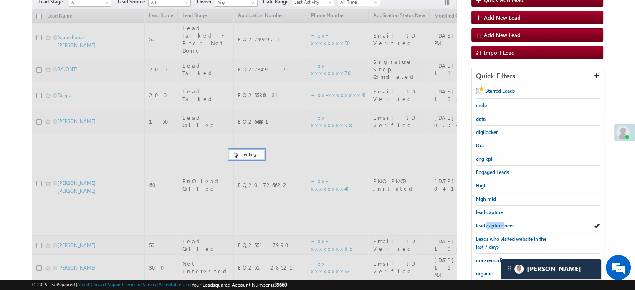
click at [493, 223] on span "lead capture new" at bounding box center [495, 225] width 38 height 6
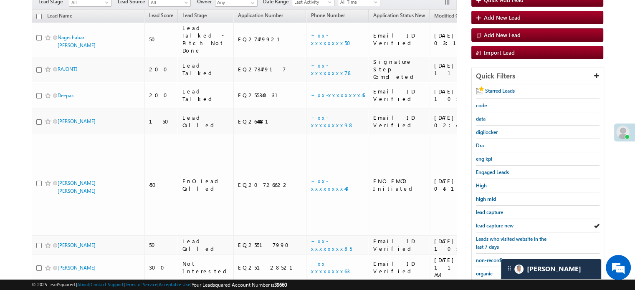
click at [493, 223] on span "lead capture new" at bounding box center [495, 225] width 38 height 6
click at [499, 224] on span "lead capture new" at bounding box center [495, 225] width 38 height 6
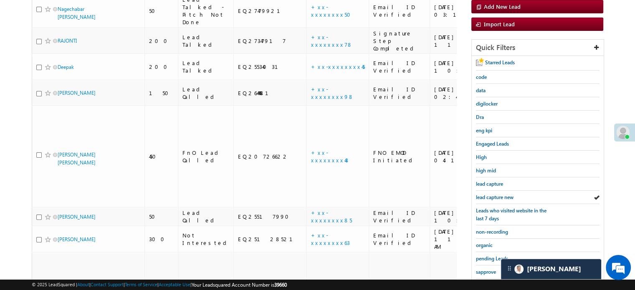
scroll to position [179, 0]
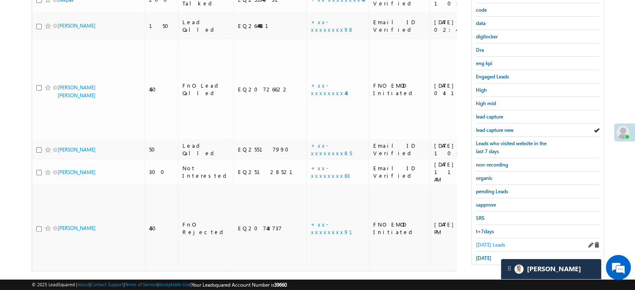
click at [487, 243] on span "[DATE] Leads" at bounding box center [490, 245] width 29 height 6
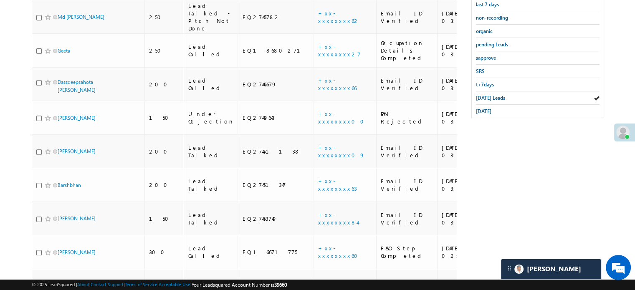
scroll to position [159, 0]
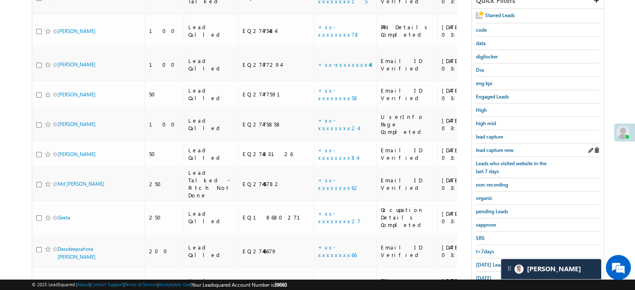
click at [488, 152] on div "lead capture new" at bounding box center [538, 150] width 124 height 13
click at [490, 149] on span "lead capture new" at bounding box center [495, 150] width 38 height 6
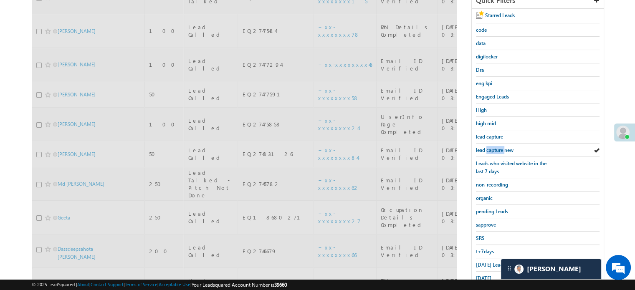
click at [490, 149] on span "lead capture new" at bounding box center [495, 150] width 38 height 6
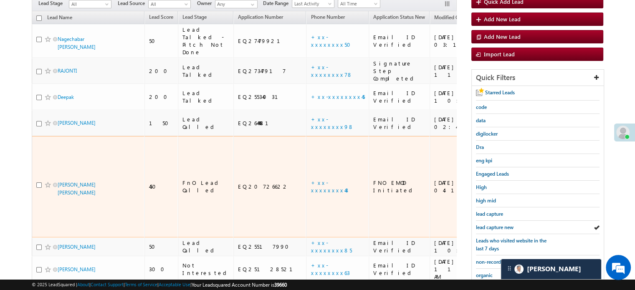
scroll to position [117, 0]
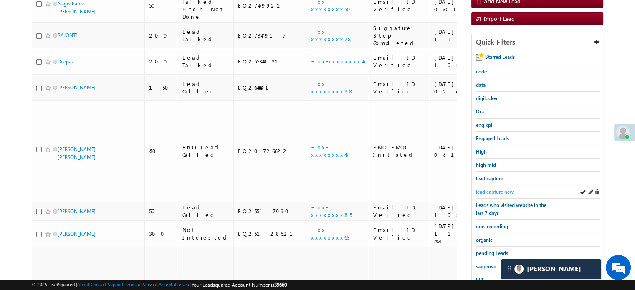
click at [501, 193] on link "lead capture new" at bounding box center [495, 192] width 38 height 8
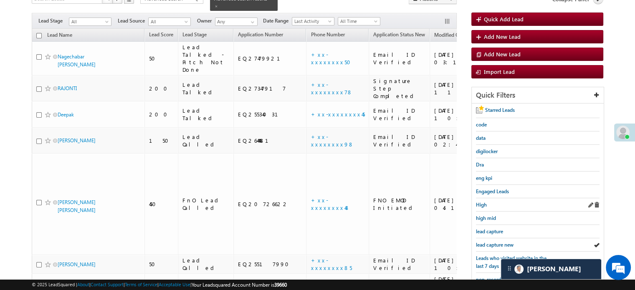
scroll to position [76, 0]
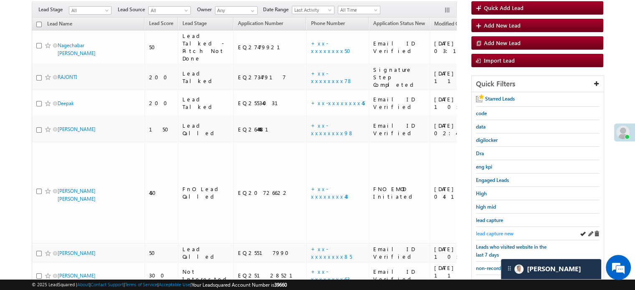
click at [496, 229] on link "lead capture new" at bounding box center [495, 233] width 38 height 8
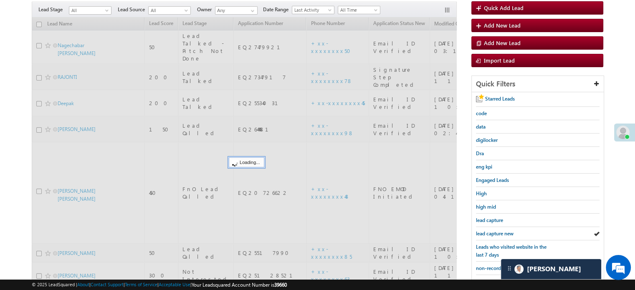
click at [496, 229] on link "lead capture new" at bounding box center [495, 233] width 38 height 8
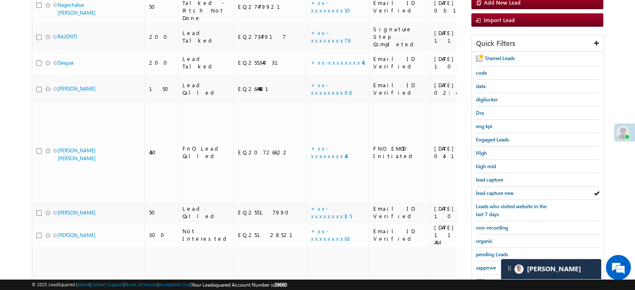
scroll to position [179, 0]
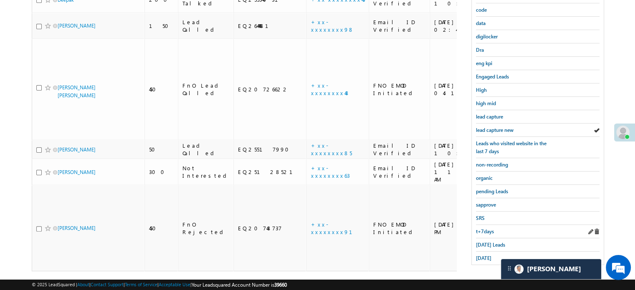
click at [494, 233] on div "t+7days" at bounding box center [538, 231] width 124 height 13
click at [487, 242] on span "[DATE] Leads" at bounding box center [490, 245] width 29 height 6
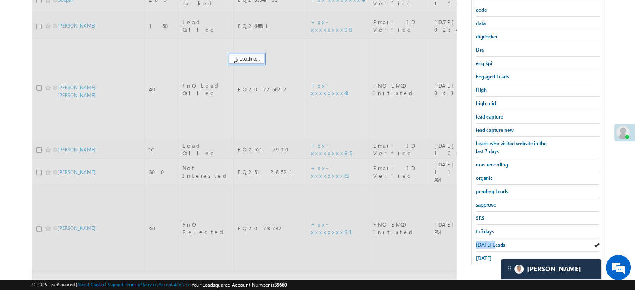
click at [487, 242] on span "[DATE] Leads" at bounding box center [490, 245] width 29 height 6
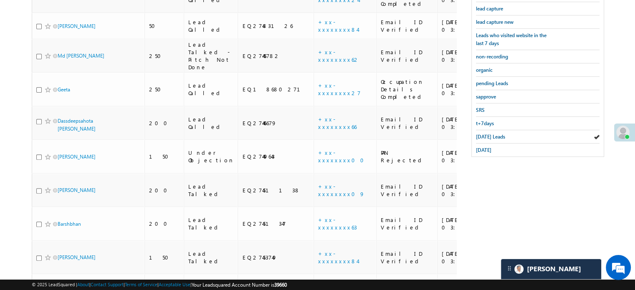
scroll to position [201, 0]
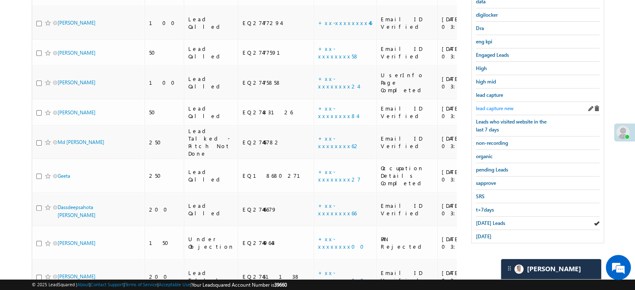
click at [496, 105] on span "lead capture new" at bounding box center [495, 108] width 38 height 6
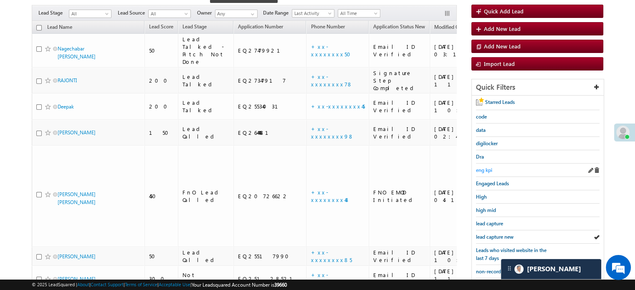
scroll to position [117, 0]
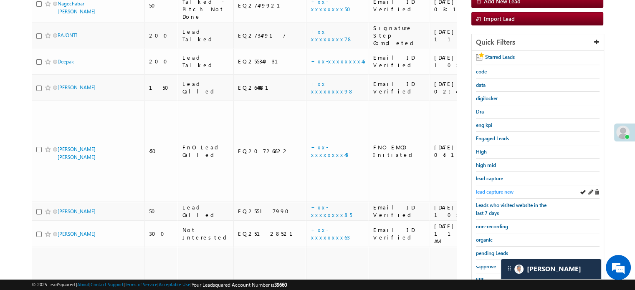
click at [492, 189] on span "lead capture new" at bounding box center [495, 192] width 38 height 6
click at [486, 189] on span "lead capture new" at bounding box center [495, 192] width 38 height 6
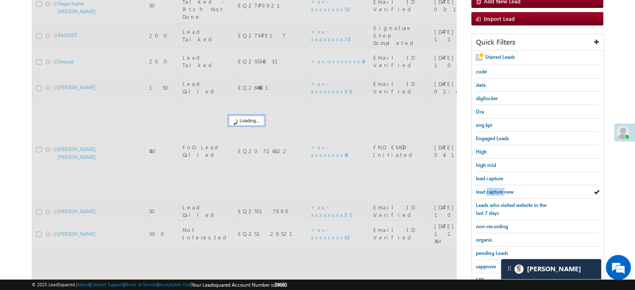
click at [486, 189] on span "lead capture new" at bounding box center [495, 192] width 38 height 6
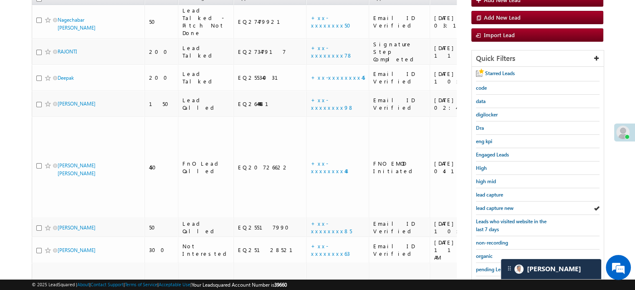
scroll to position [34, 0]
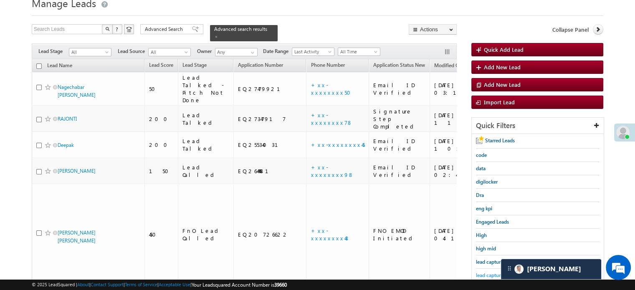
click at [492, 271] on link "lead capture new" at bounding box center [495, 275] width 38 height 8
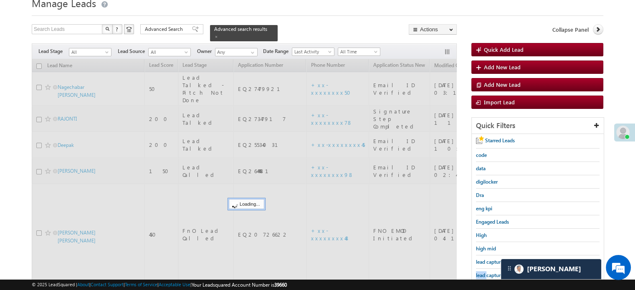
click at [492, 271] on link "lead capture new" at bounding box center [495, 275] width 38 height 8
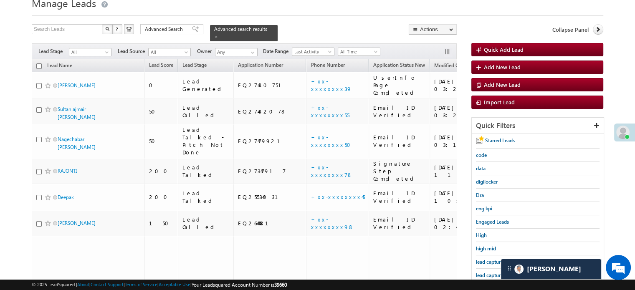
scroll to position [179, 0]
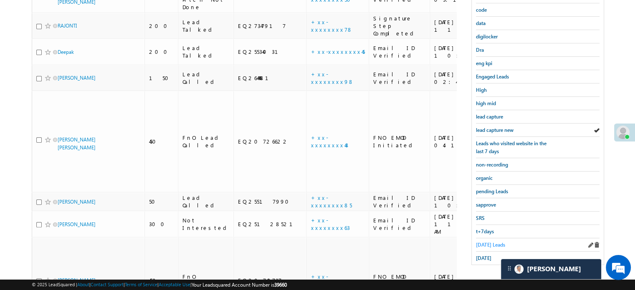
click at [478, 242] on span "[DATE] Leads" at bounding box center [490, 245] width 29 height 6
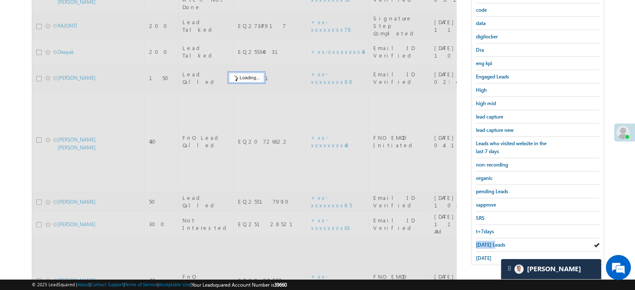
click at [478, 242] on span "[DATE] Leads" at bounding box center [490, 245] width 29 height 6
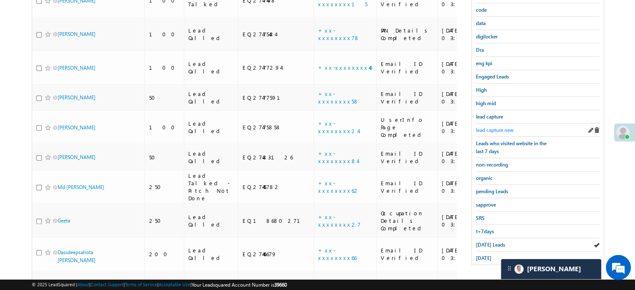
click at [502, 127] on span "lead capture new" at bounding box center [495, 130] width 38 height 6
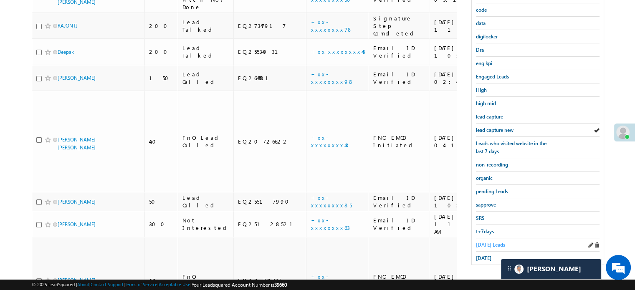
click at [497, 242] on span "[DATE] Leads" at bounding box center [490, 245] width 29 height 6
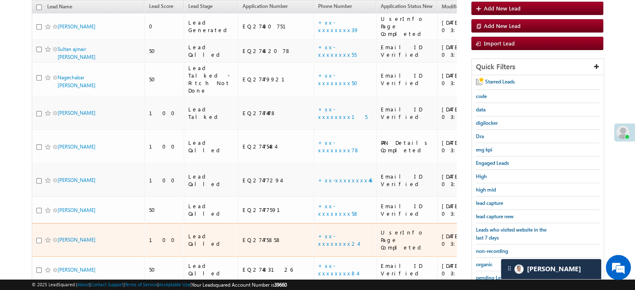
scroll to position [0, 0]
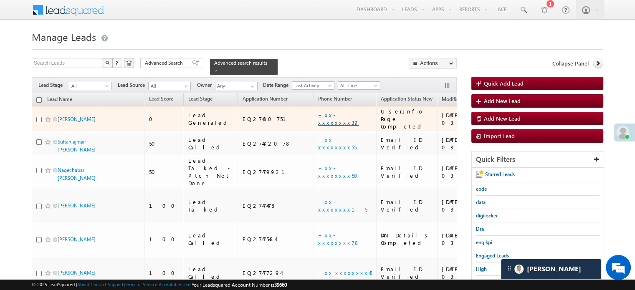
click at [318, 113] on link "+xx-xxxxxxxx39" at bounding box center [338, 118] width 41 height 15
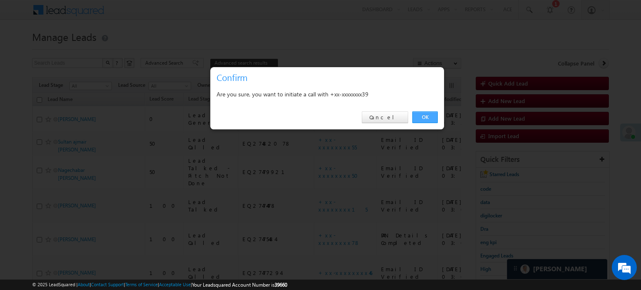
click at [422, 118] on link "OK" at bounding box center [424, 117] width 25 height 12
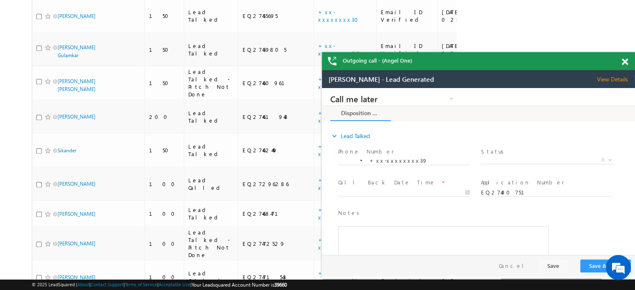
click at [622, 61] on span at bounding box center [624, 61] width 6 height 7
click at [622, 61] on div "Outgoing call - (Angel One)" at bounding box center [478, 61] width 313 height 18
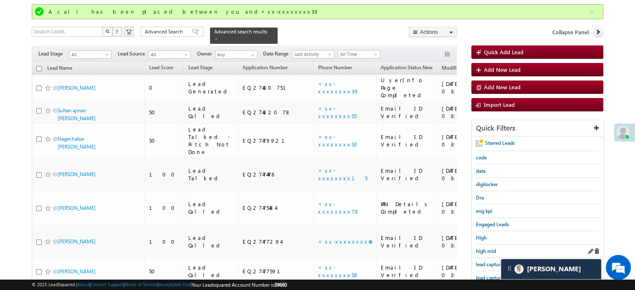
scroll to position [83, 0]
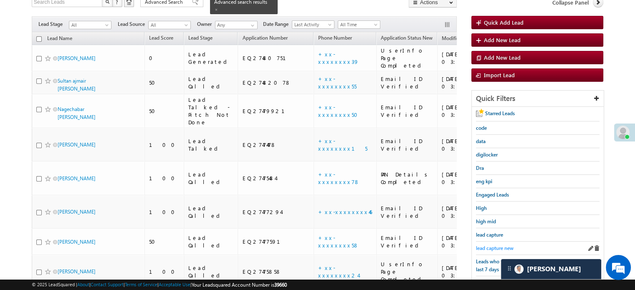
click at [504, 245] on span "lead capture new" at bounding box center [495, 248] width 38 height 6
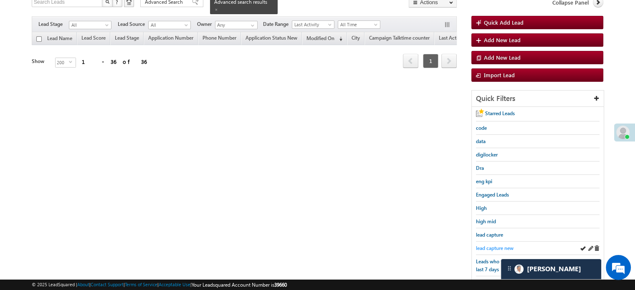
click at [497, 248] on span "lead capture new" at bounding box center [495, 248] width 38 height 6
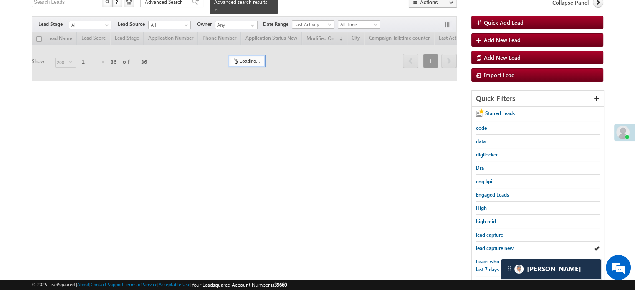
click at [497, 248] on span "lead capture new" at bounding box center [495, 248] width 38 height 6
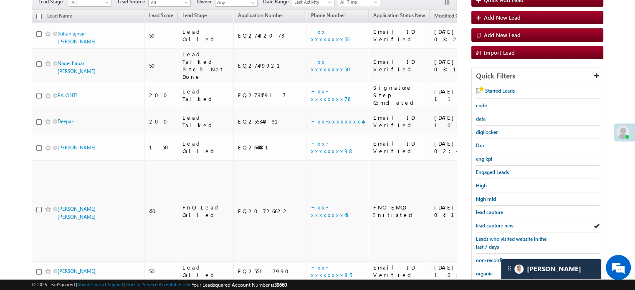
scroll to position [61, 0]
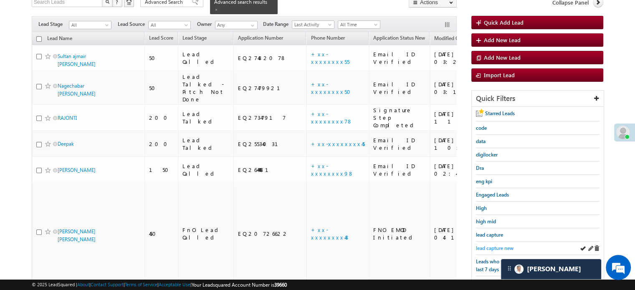
click at [505, 246] on span "lead capture new" at bounding box center [495, 248] width 38 height 6
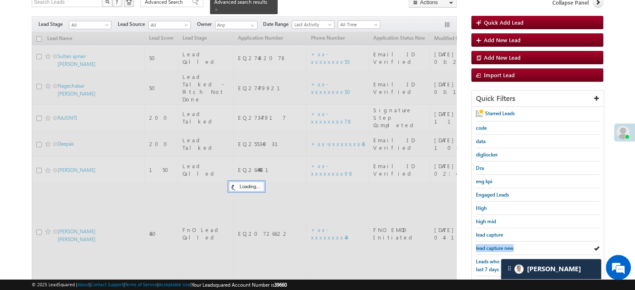
click at [505, 246] on span "lead capture new" at bounding box center [495, 248] width 38 height 6
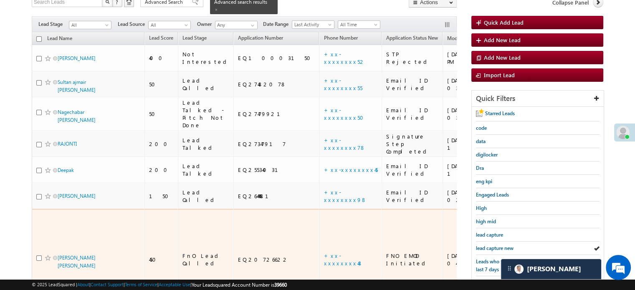
click at [490, 245] on span "lead capture new" at bounding box center [495, 248] width 38 height 6
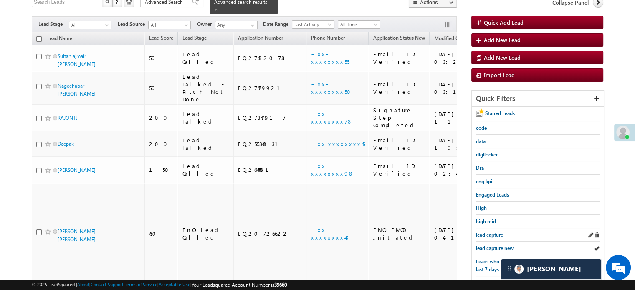
scroll to position [179, 0]
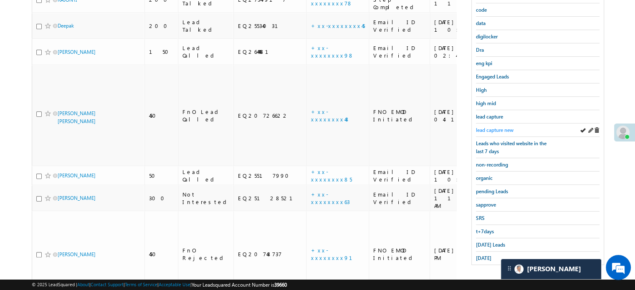
click at [492, 130] on span "lead capture new" at bounding box center [495, 130] width 38 height 6
click at [496, 128] on span "lead capture new" at bounding box center [495, 130] width 38 height 6
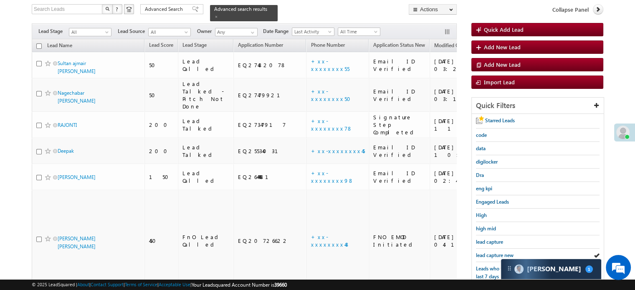
scroll to position [4190, 0]
click at [487, 254] on span "lead capture new" at bounding box center [495, 255] width 38 height 6
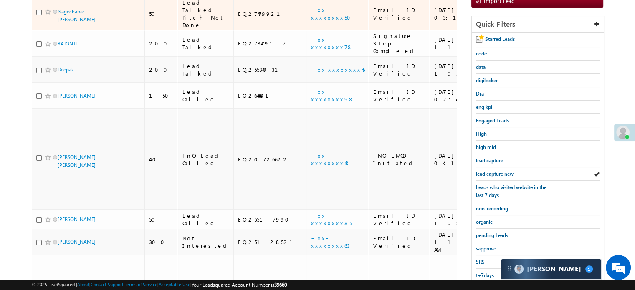
scroll to position [137, 0]
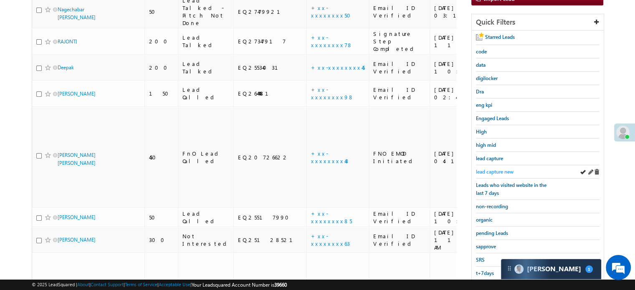
click at [504, 169] on span "lead capture new" at bounding box center [495, 172] width 38 height 6
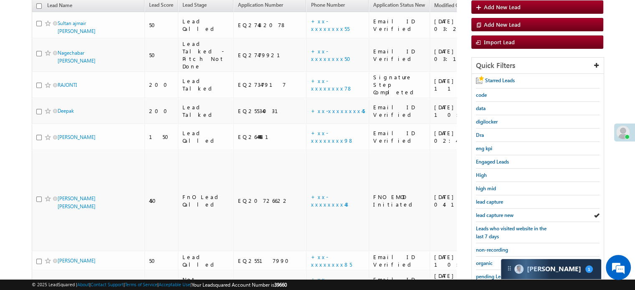
scroll to position [125, 0]
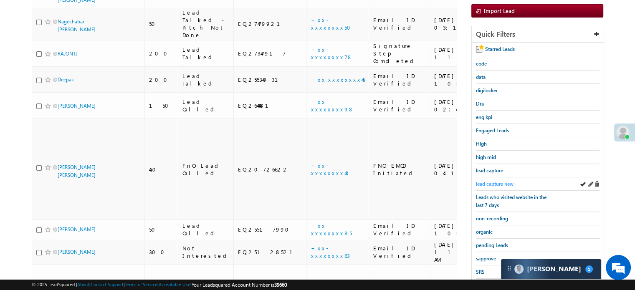
click at [511, 182] on span "lead capture new" at bounding box center [495, 184] width 38 height 6
click at [507, 182] on span "lead capture new" at bounding box center [495, 184] width 38 height 6
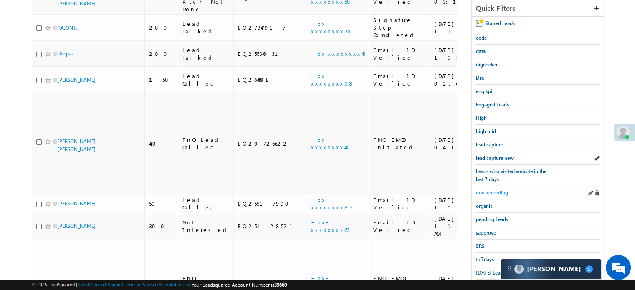
scroll to position [179, 0]
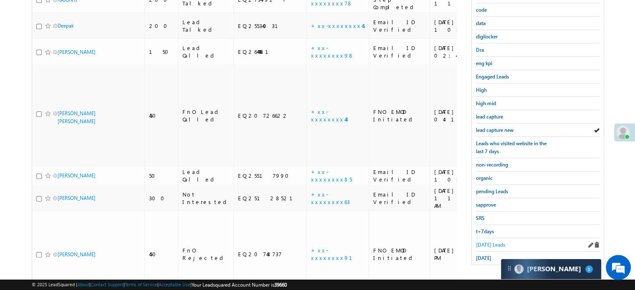
click at [488, 241] on link "[DATE] Leads" at bounding box center [490, 245] width 29 height 8
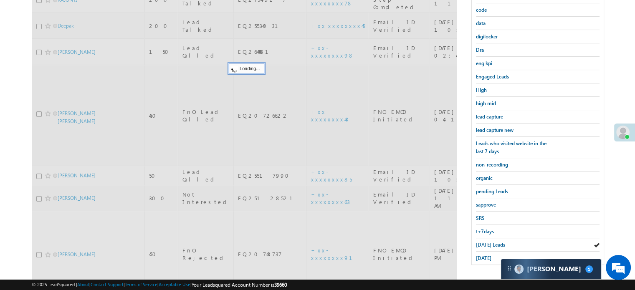
click at [487, 242] on span "[DATE] Leads" at bounding box center [490, 245] width 29 height 6
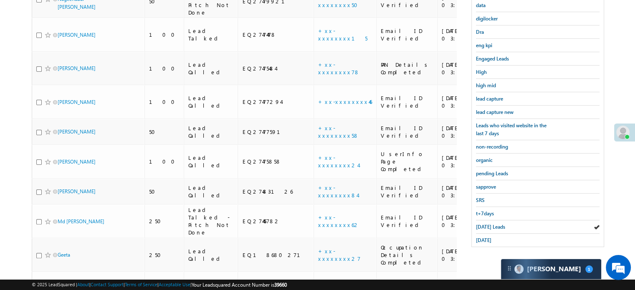
scroll to position [280, 0]
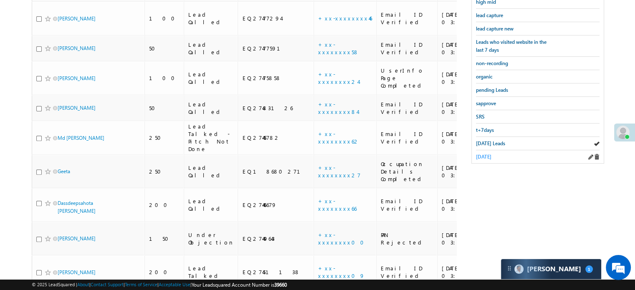
click at [489, 154] on span "[DATE]" at bounding box center [483, 157] width 15 height 6
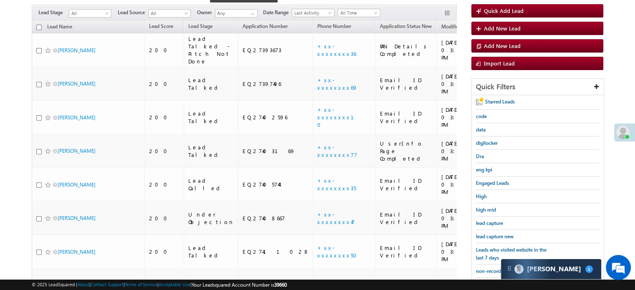
scroll to position [72, 0]
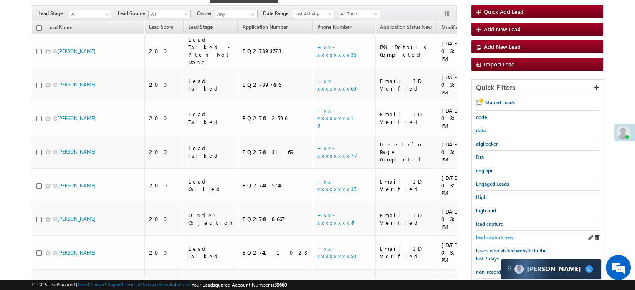
click at [489, 234] on span "lead capture new" at bounding box center [495, 237] width 38 height 6
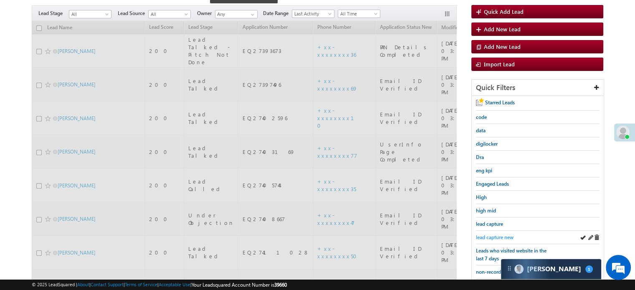
click at [491, 234] on span "lead capture new" at bounding box center [495, 237] width 38 height 6
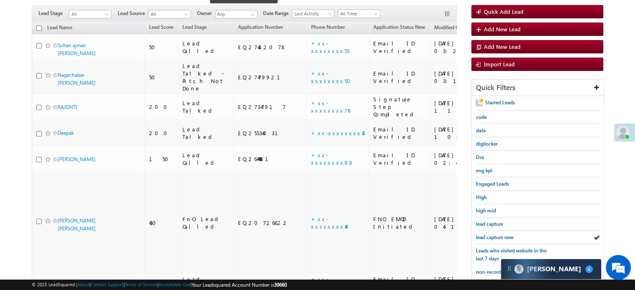
click at [491, 234] on span "lead capture new" at bounding box center [495, 237] width 38 height 6
click at [502, 233] on link "lead capture new" at bounding box center [495, 237] width 38 height 8
